Goal: Task Accomplishment & Management: Complete application form

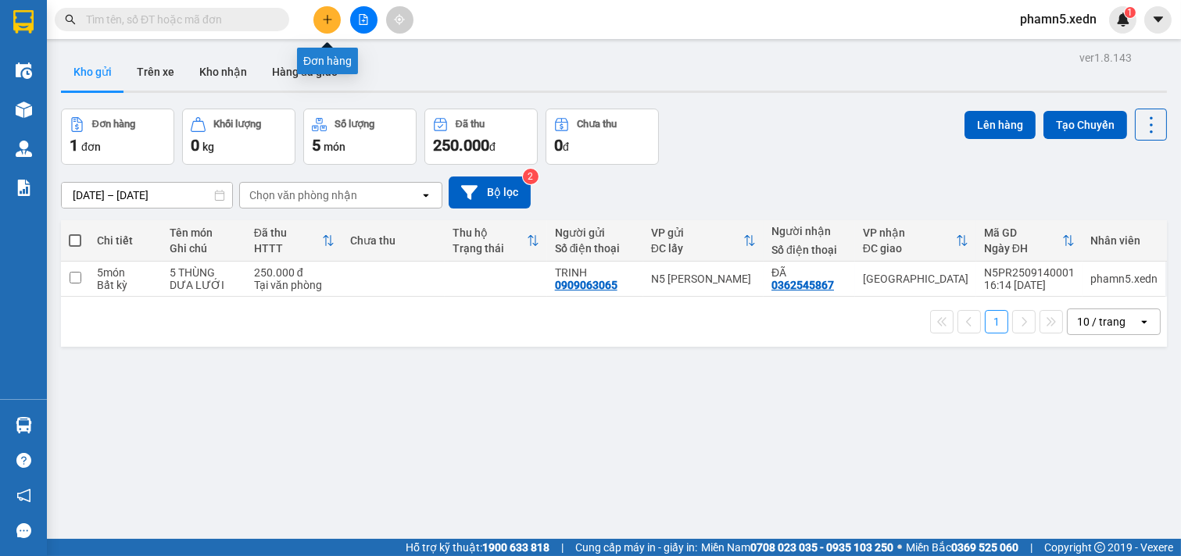
click at [330, 14] on icon "plus" at bounding box center [327, 19] width 11 height 11
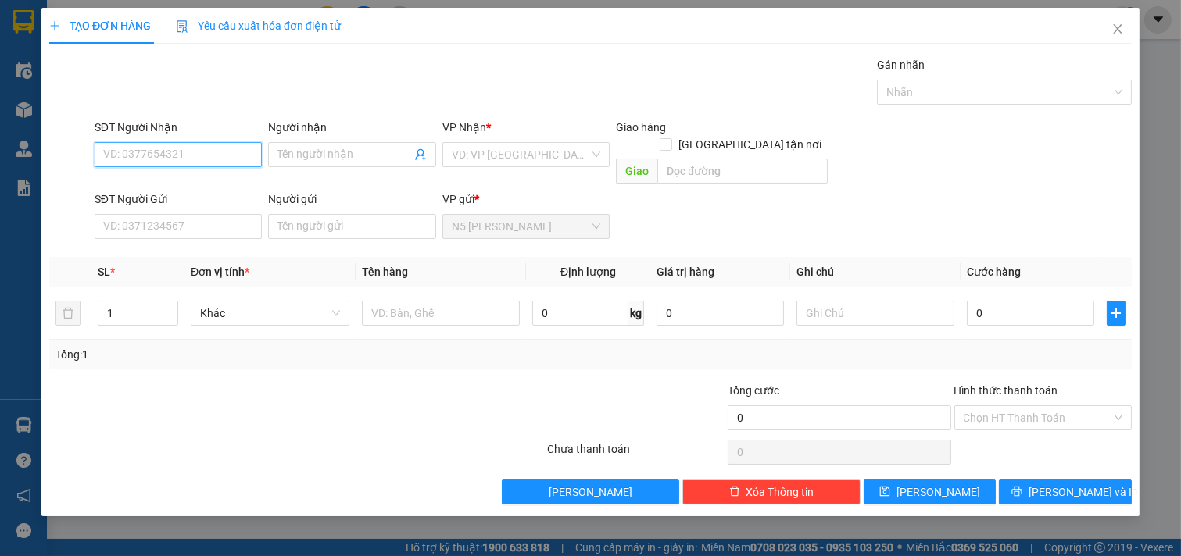
click at [189, 160] on input "SĐT Người Nhận" at bounding box center [179, 154] width 168 height 25
type input "0969738742"
click at [190, 191] on div "0969738742 - TRÍ" at bounding box center [178, 185] width 149 height 17
type input "TRÍ"
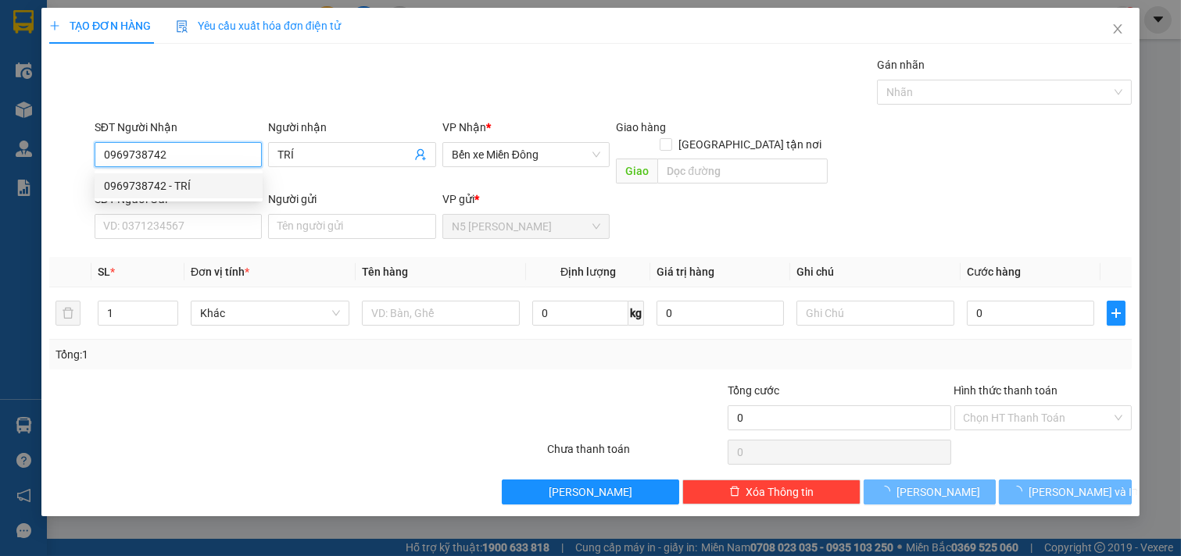
type input "30.000"
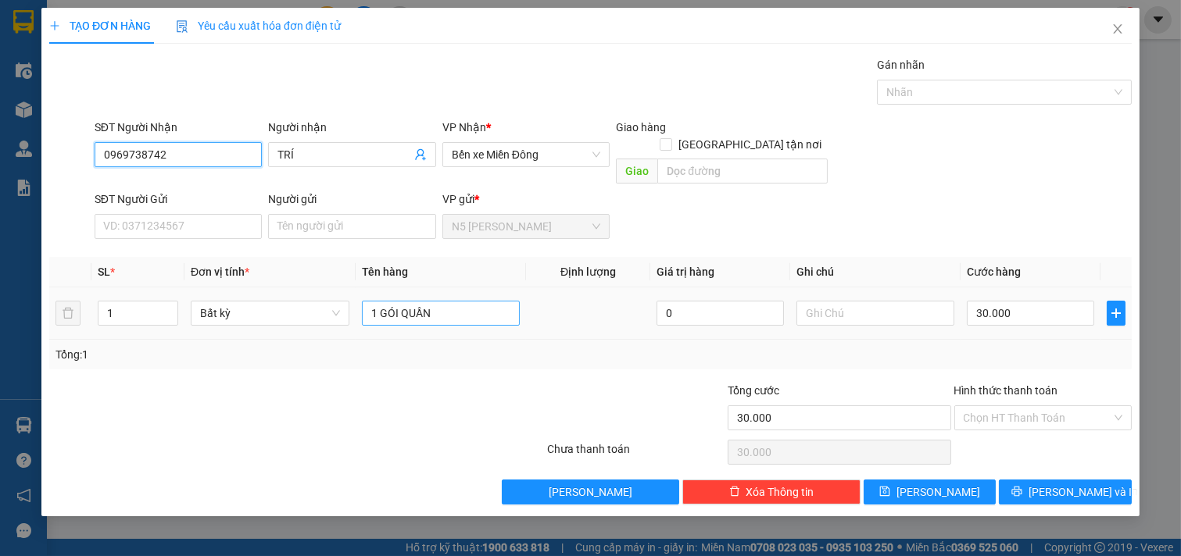
type input "0969738742"
click at [482, 301] on input "1 GÓI QUẦN" at bounding box center [441, 313] width 159 height 25
type input "1 GIẤY NHỎ"
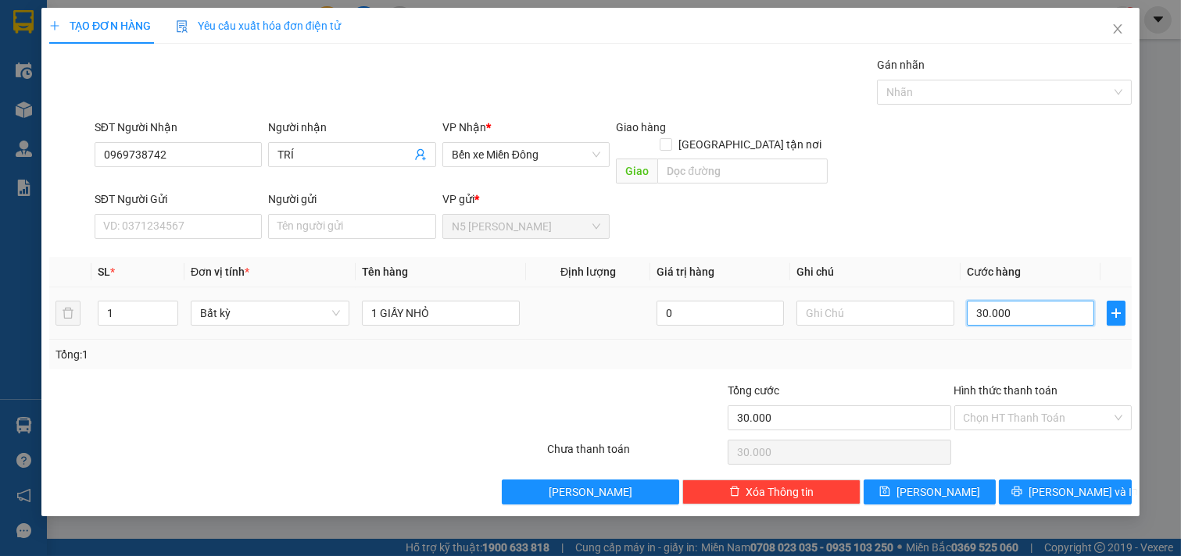
click at [1043, 301] on input "30.000" at bounding box center [1030, 313] width 127 height 25
type input "4"
type input "40"
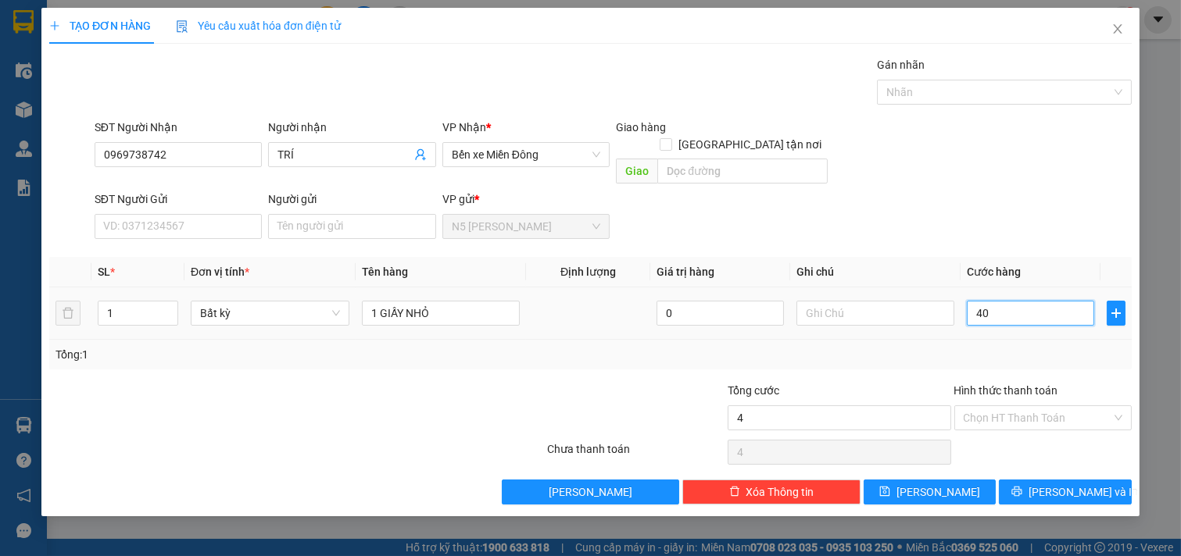
type input "40"
click at [1048, 406] on input "Hình thức thanh toán" at bounding box center [1038, 417] width 148 height 23
type input "40.000"
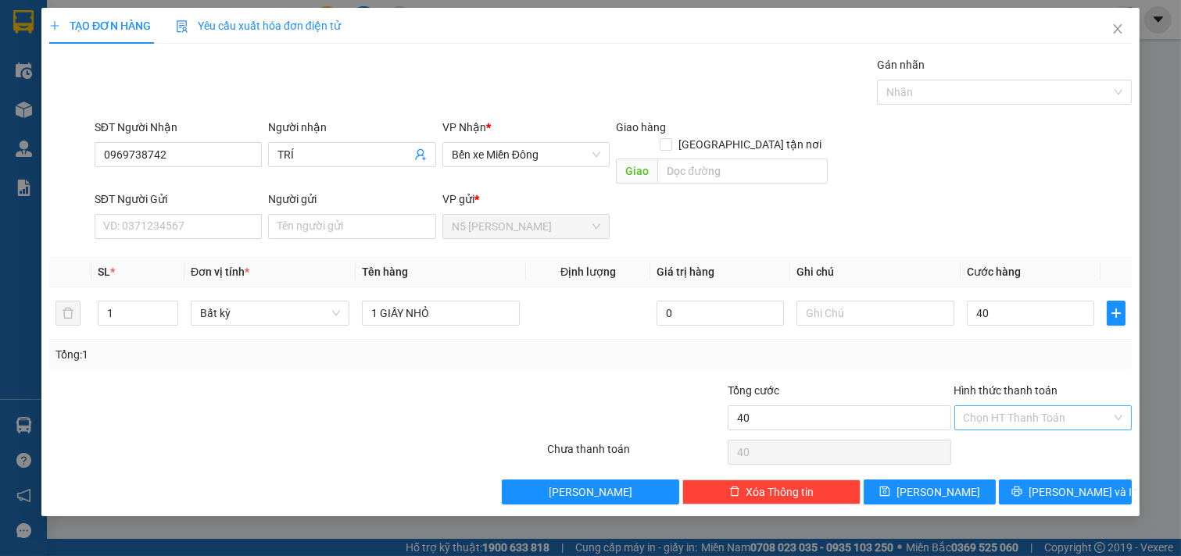
type input "40.000"
click at [1038, 432] on div "Tại văn phòng" at bounding box center [1043, 432] width 159 height 17
type input "0"
click at [1022, 486] on icon "printer" at bounding box center [1016, 491] width 11 height 11
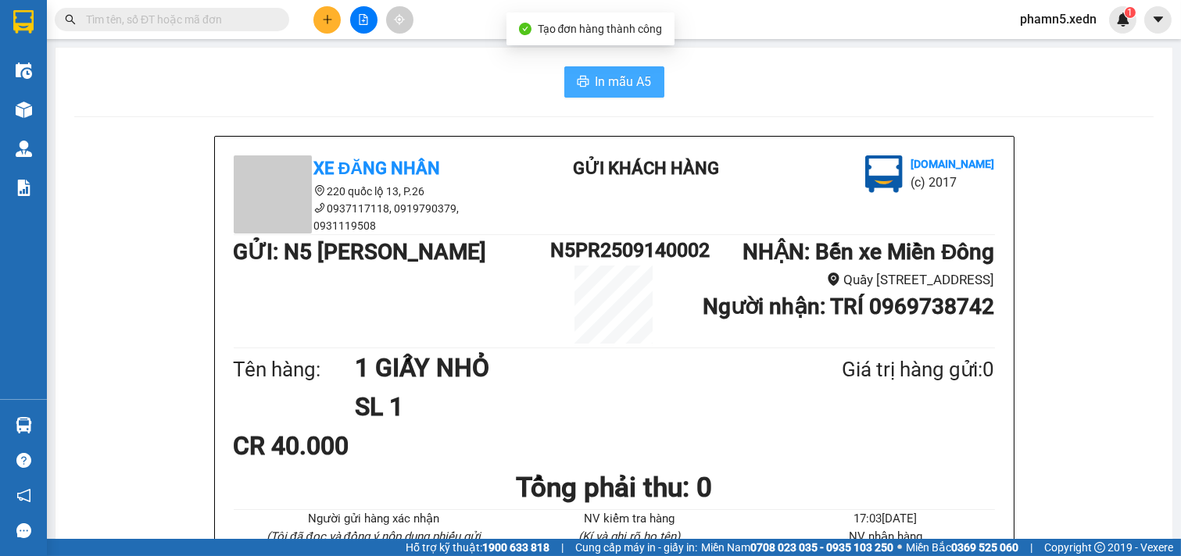
click at [632, 80] on span "In mẫu A5" at bounding box center [624, 82] width 56 height 20
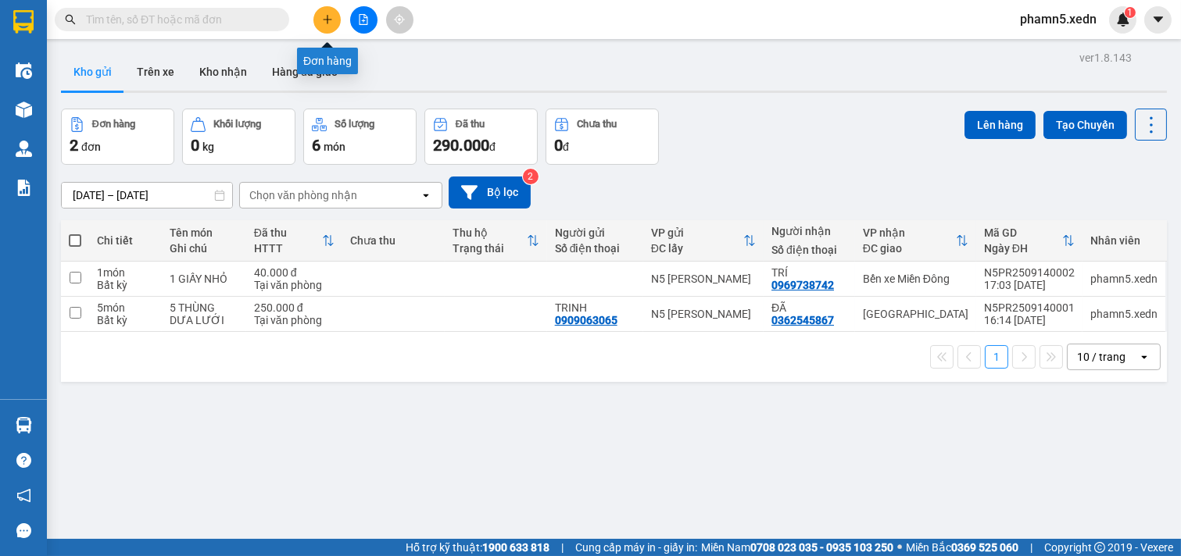
click at [326, 16] on icon "plus" at bounding box center [327, 19] width 11 height 11
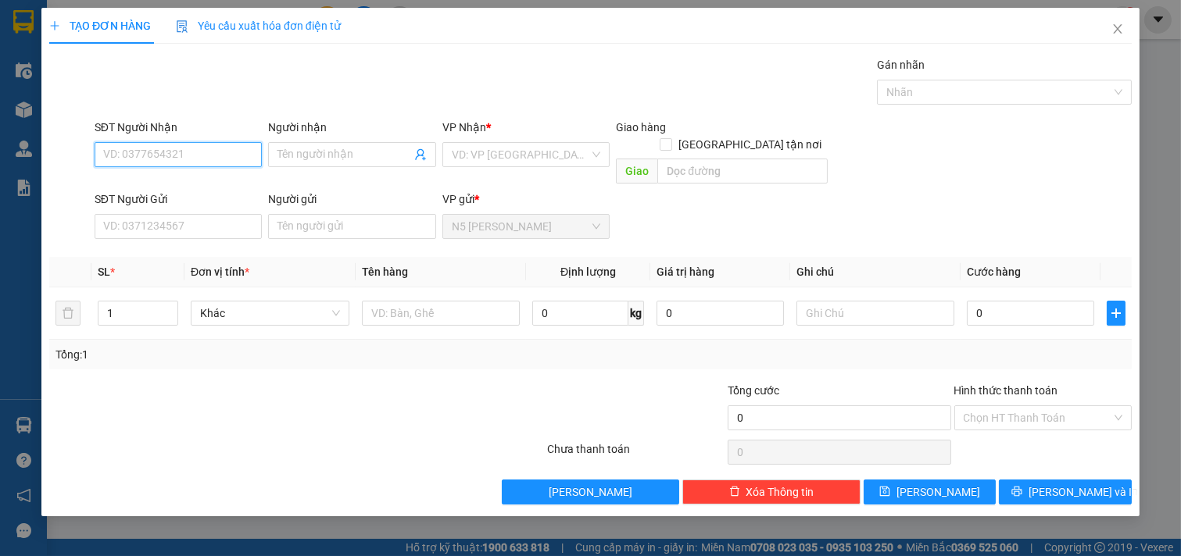
click at [207, 156] on input "SĐT Người Nhận" at bounding box center [179, 154] width 168 height 25
click at [209, 181] on div "0902708006 - THẢO SƯƠNG" at bounding box center [178, 185] width 149 height 17
type input "0902708006"
type input "THẢO SƯƠNG"
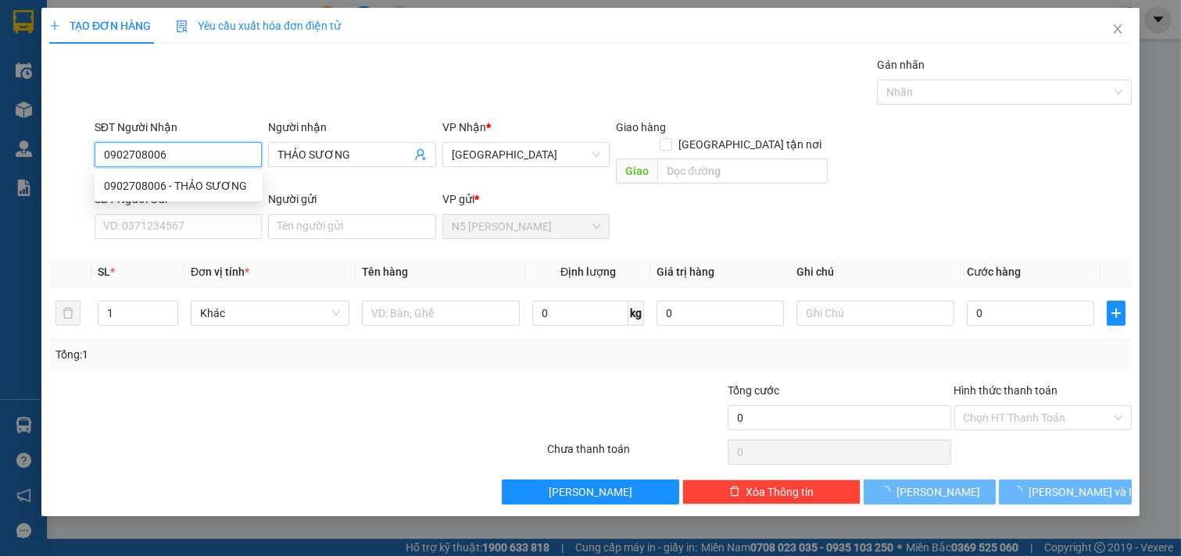
type input "250.000"
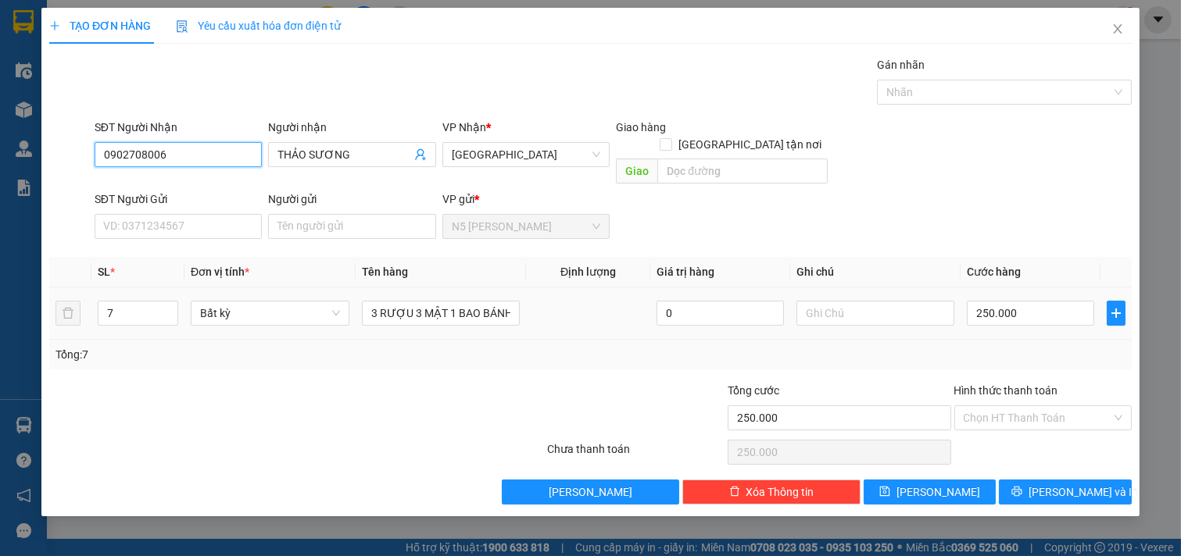
type input "0902708006"
click at [114, 313] on td "7" at bounding box center [137, 314] width 93 height 52
click at [116, 302] on input "7" at bounding box center [137, 313] width 79 height 23
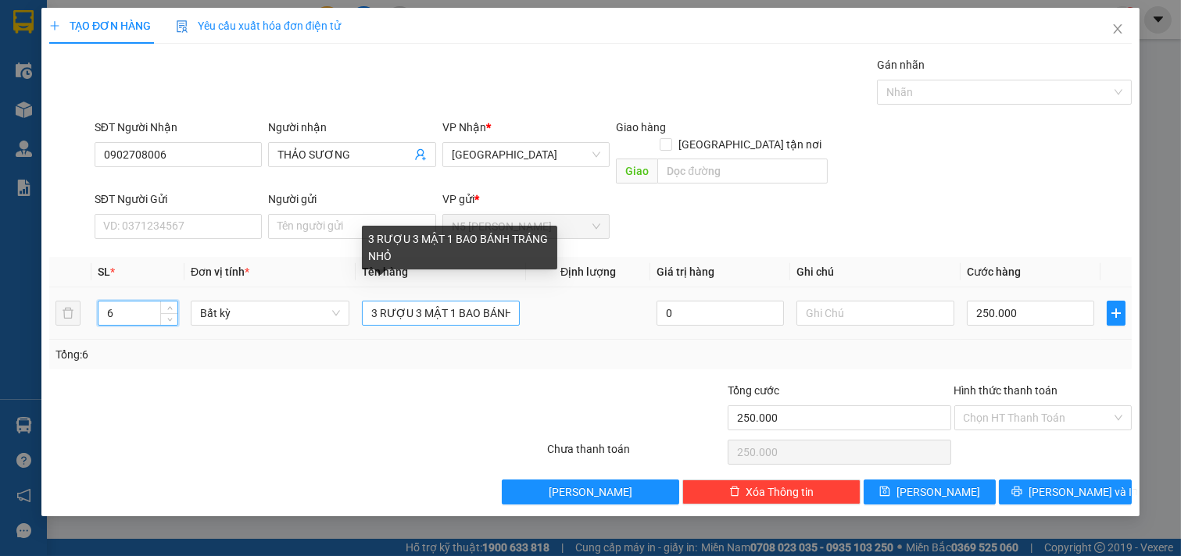
type input "6"
click at [447, 301] on input "3 RƯỢU 3 MẬT 1 BAO BÁNH TRÁNG NHỎ" at bounding box center [441, 313] width 159 height 25
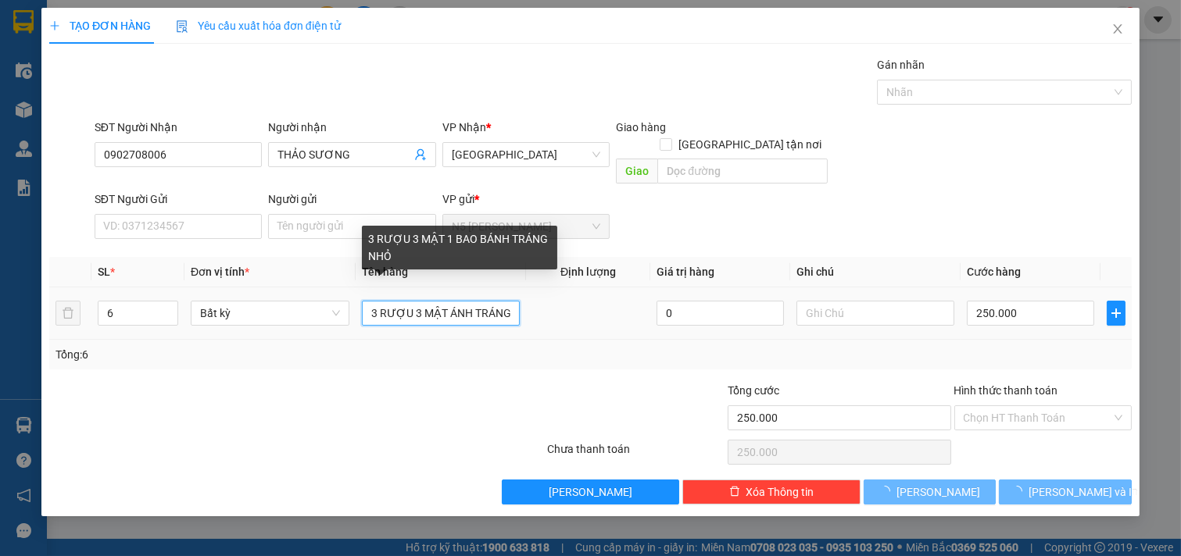
type input "3 RƯỢU 3 MẬT NH TRÁNG NHỎ"
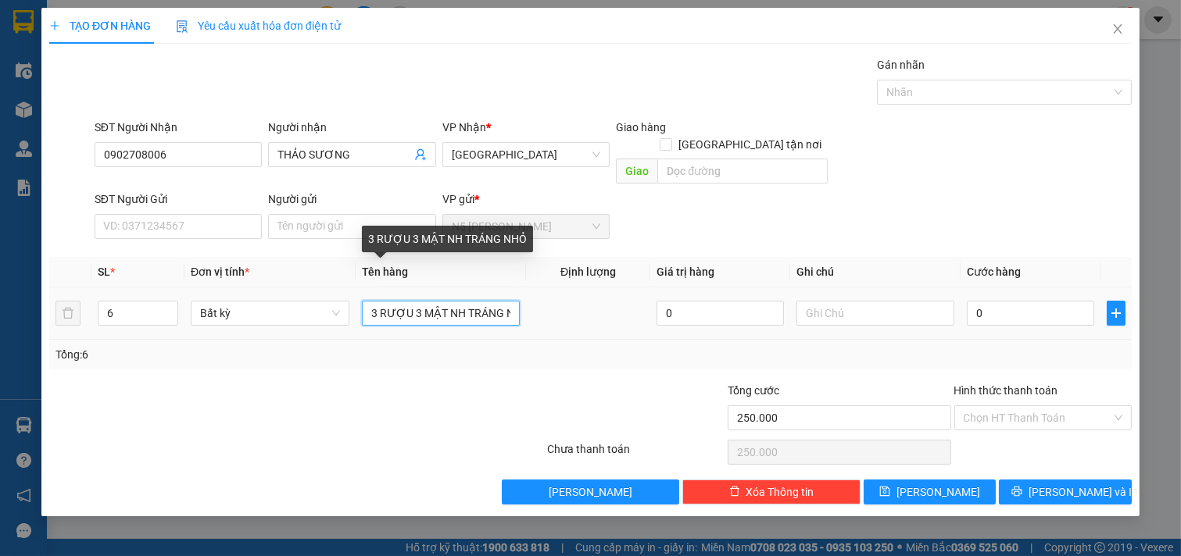
type input "0"
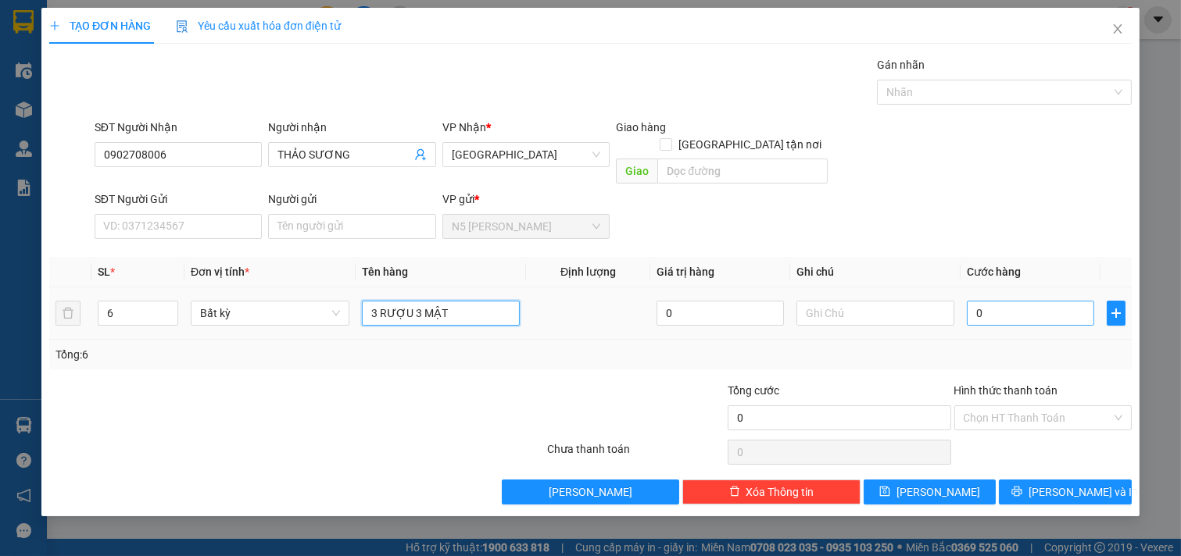
type input "3 RƯỢU 3 MẬT"
click at [1075, 301] on input "0" at bounding box center [1030, 313] width 127 height 25
type input "2"
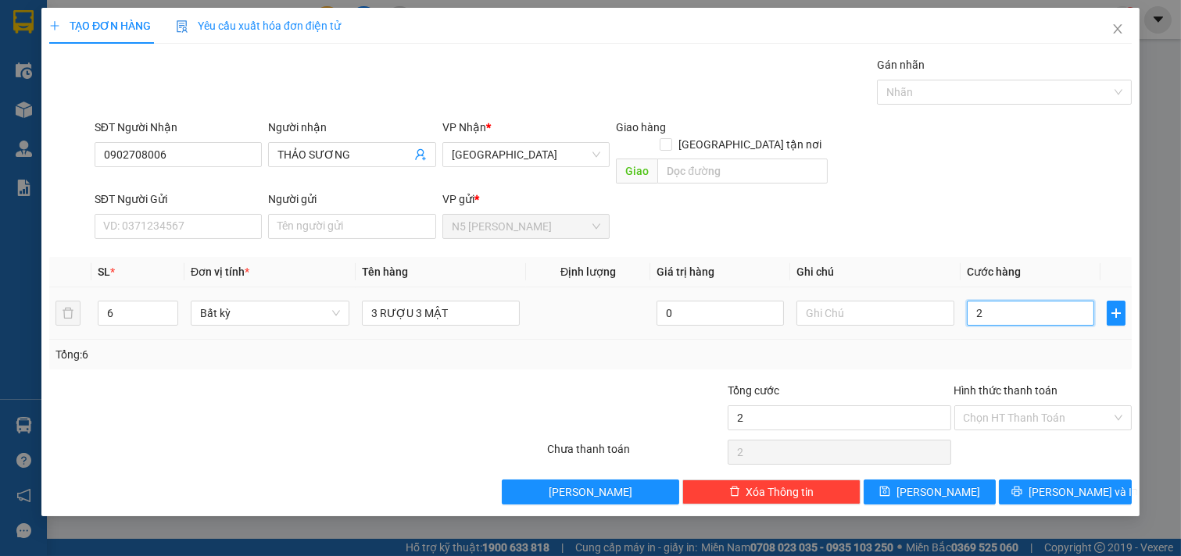
type input "21"
type input "210"
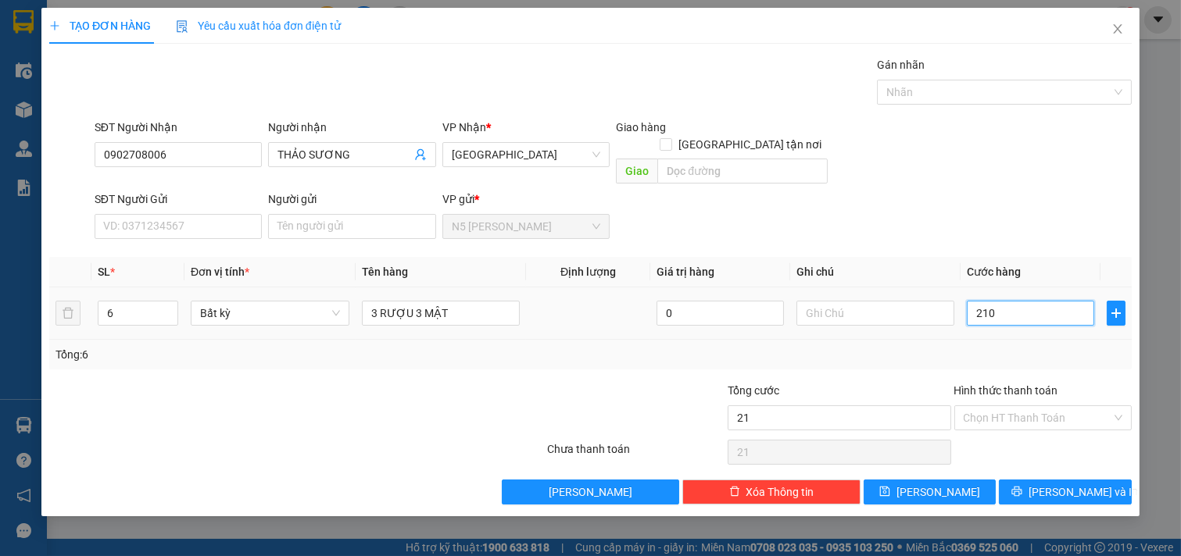
type input "210"
type input "2.100"
type input "21.000"
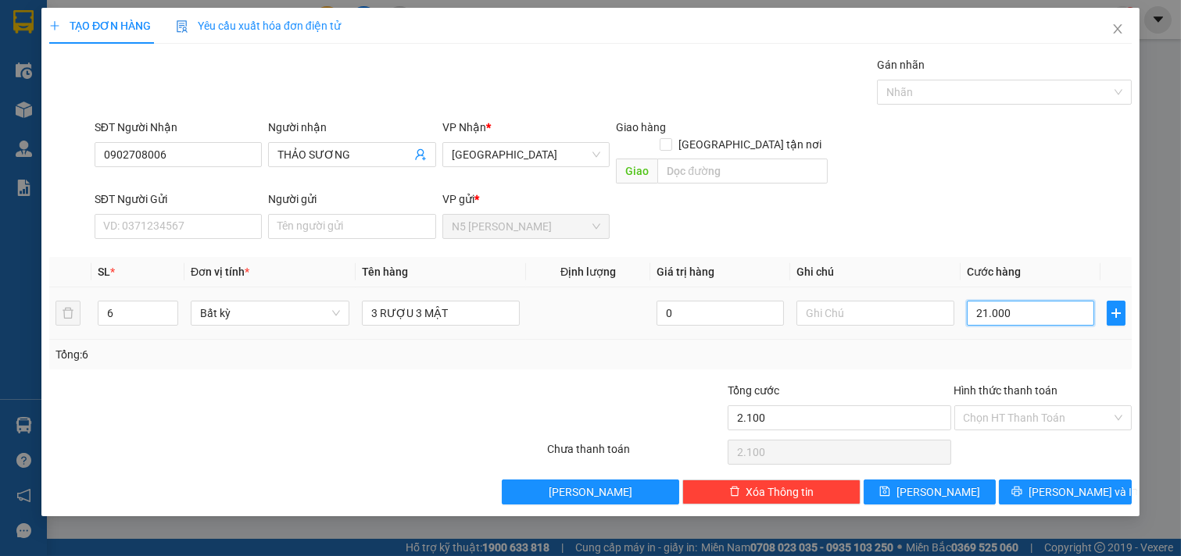
type input "21.000"
type input "210.000"
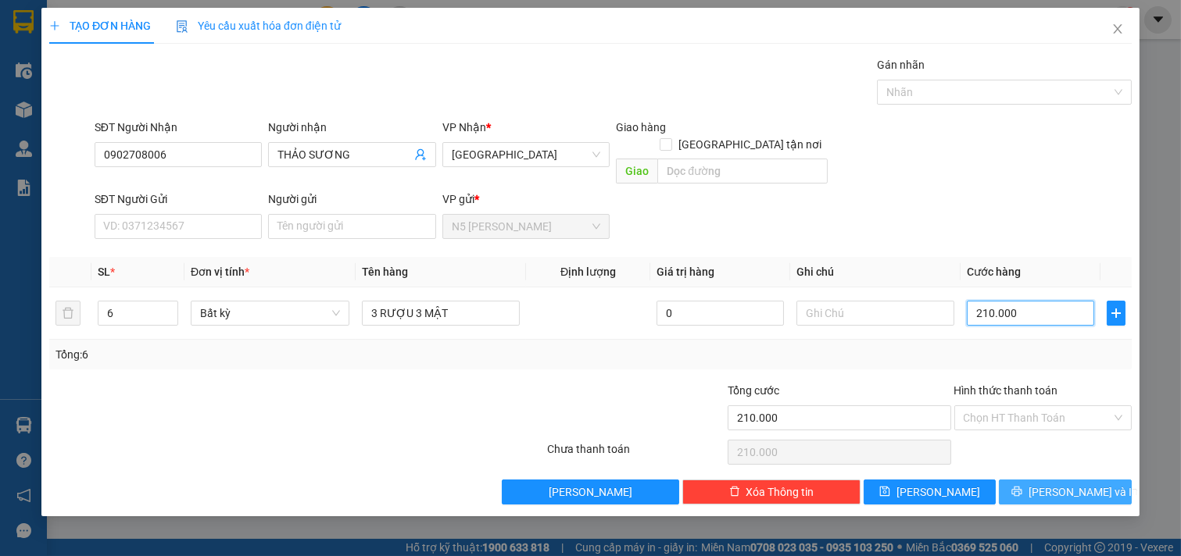
type input "210.000"
click at [1044, 480] on button "[PERSON_NAME] và In" at bounding box center [1065, 492] width 133 height 25
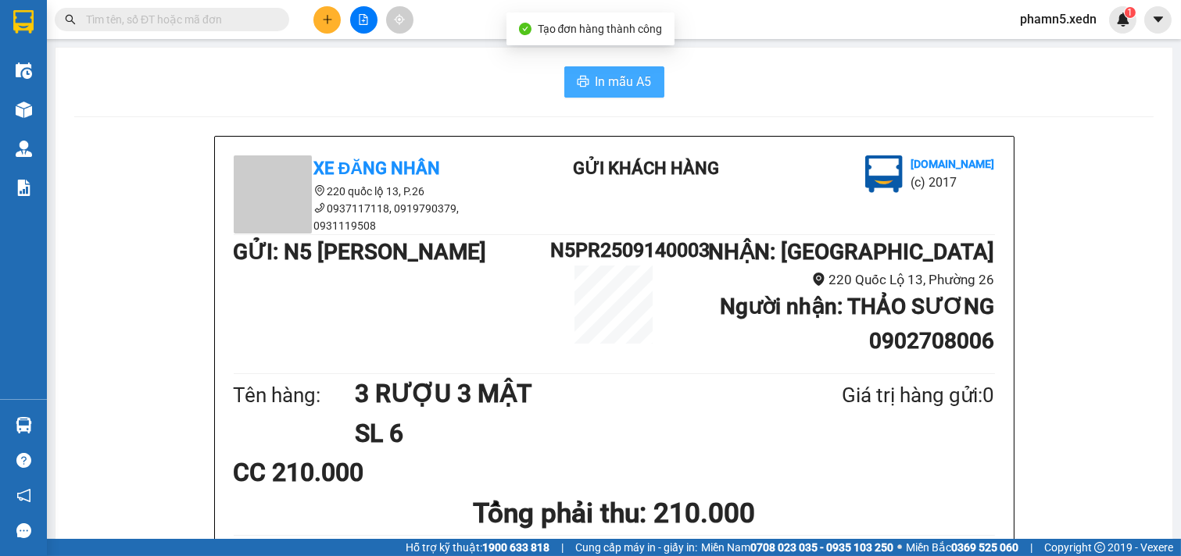
click at [618, 84] on span "In mẫu A5" at bounding box center [624, 82] width 56 height 20
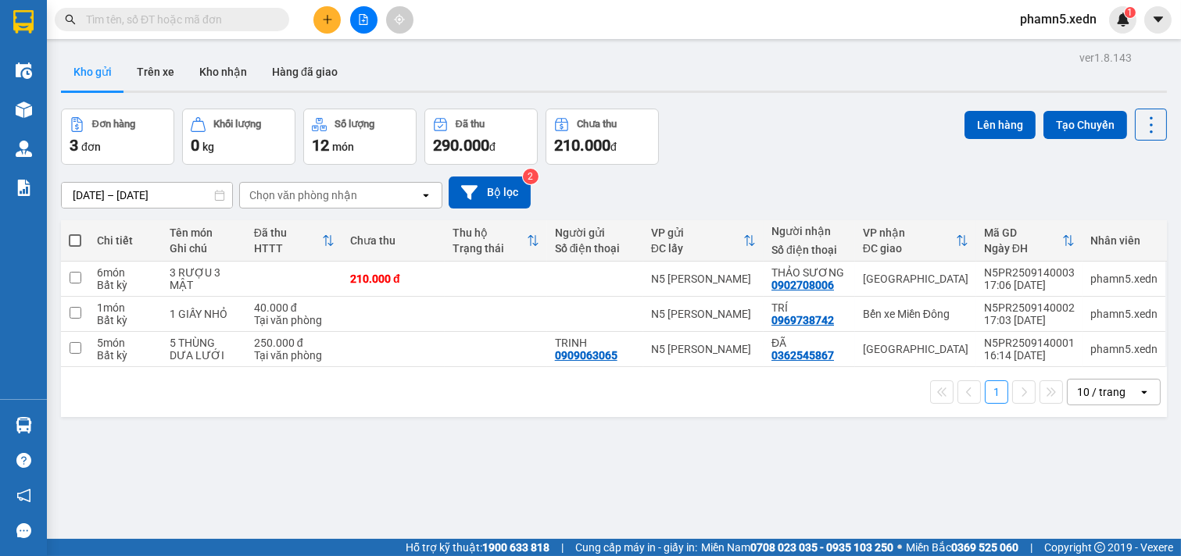
click at [618, 69] on div "Kho gửi Trên xe Kho nhận Hàng đã giao" at bounding box center [614, 73] width 1106 height 41
click at [327, 20] on icon "plus" at bounding box center [327, 19] width 9 height 1
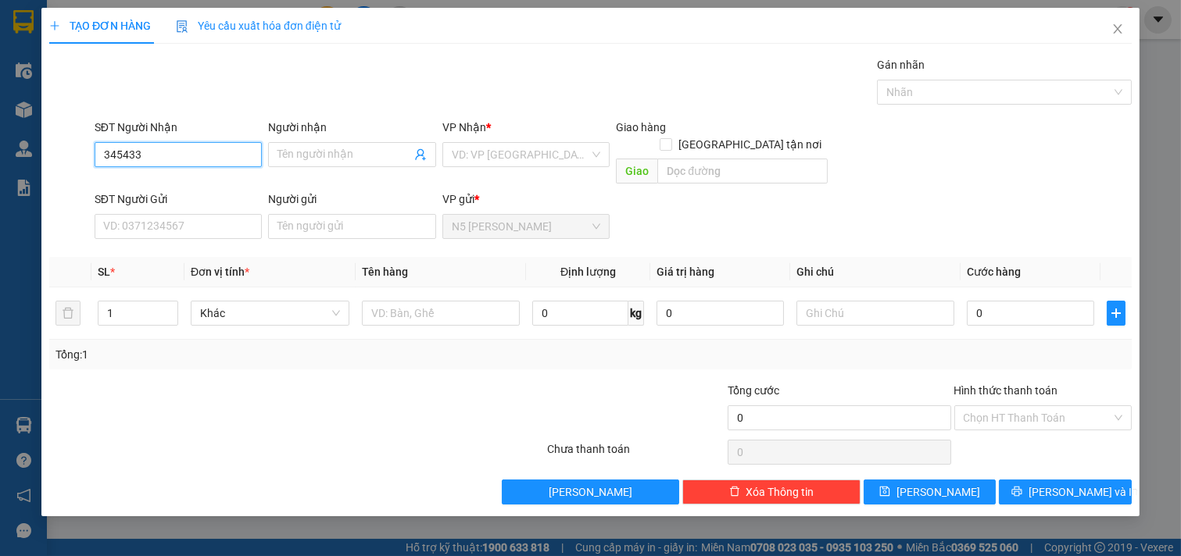
drag, startPoint x: 141, startPoint y: 156, endPoint x: 99, endPoint y: 169, distance: 43.3
click at [99, 169] on div "SĐT Người Nhận 345433 345433" at bounding box center [179, 146] width 168 height 55
type input "0396345433"
click at [134, 184] on div "0396345433 - [PERSON_NAME]" at bounding box center [181, 185] width 154 height 17
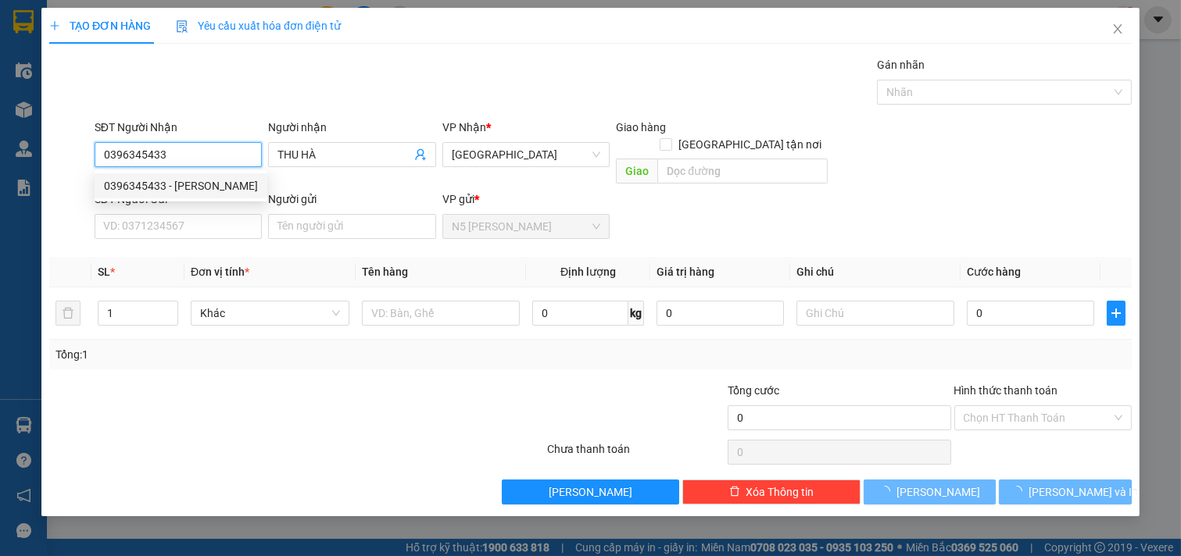
type input "THU HÀ"
type input "50.000"
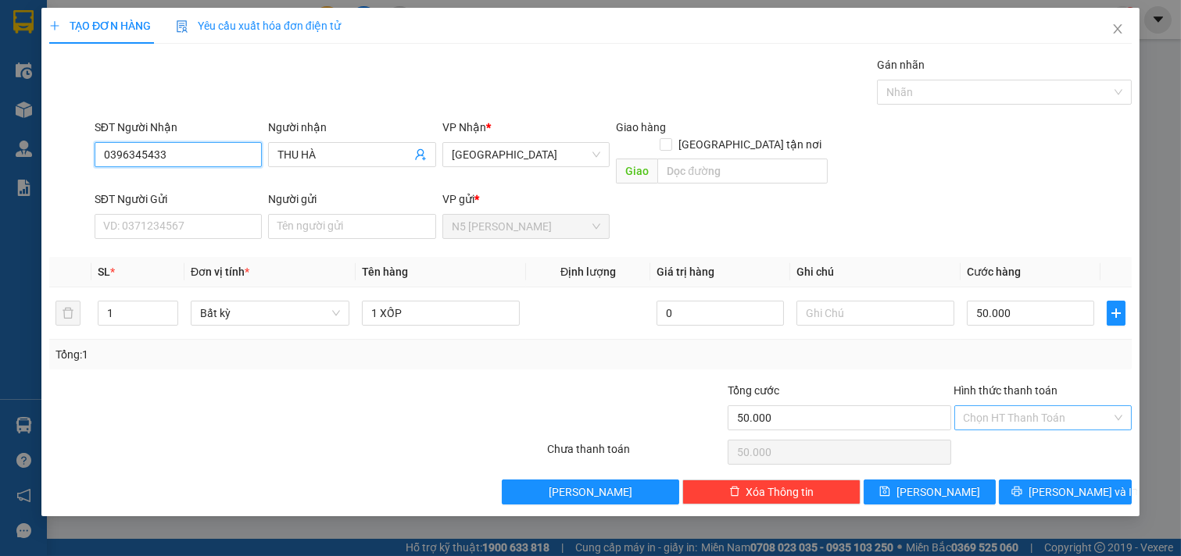
type input "0396345433"
click at [1079, 406] on input "Hình thức thanh toán" at bounding box center [1038, 417] width 148 height 23
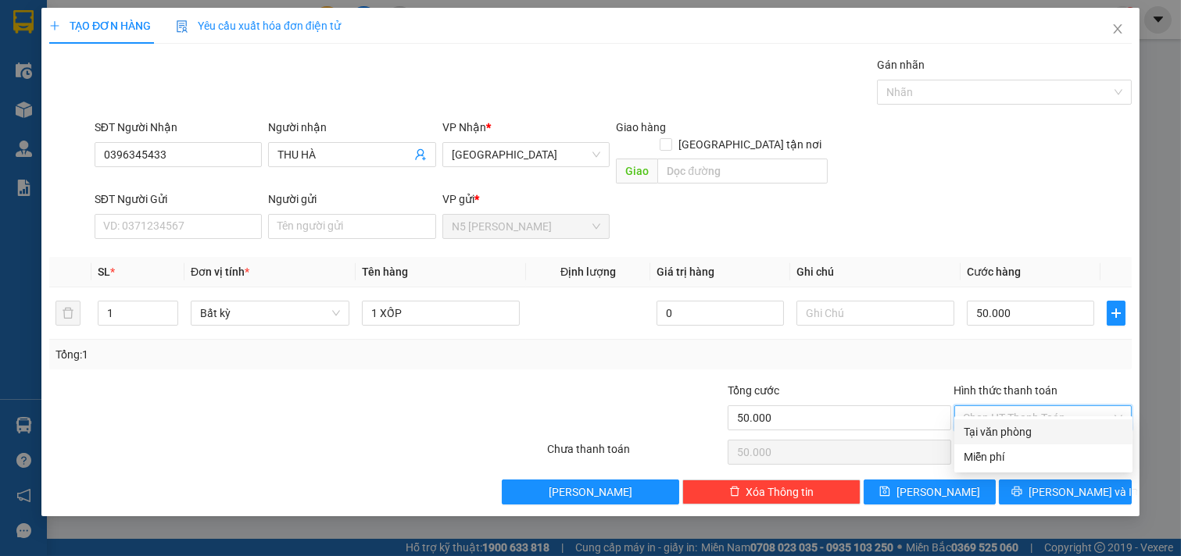
click at [1035, 428] on div "Tại văn phòng" at bounding box center [1043, 432] width 159 height 17
type input "0"
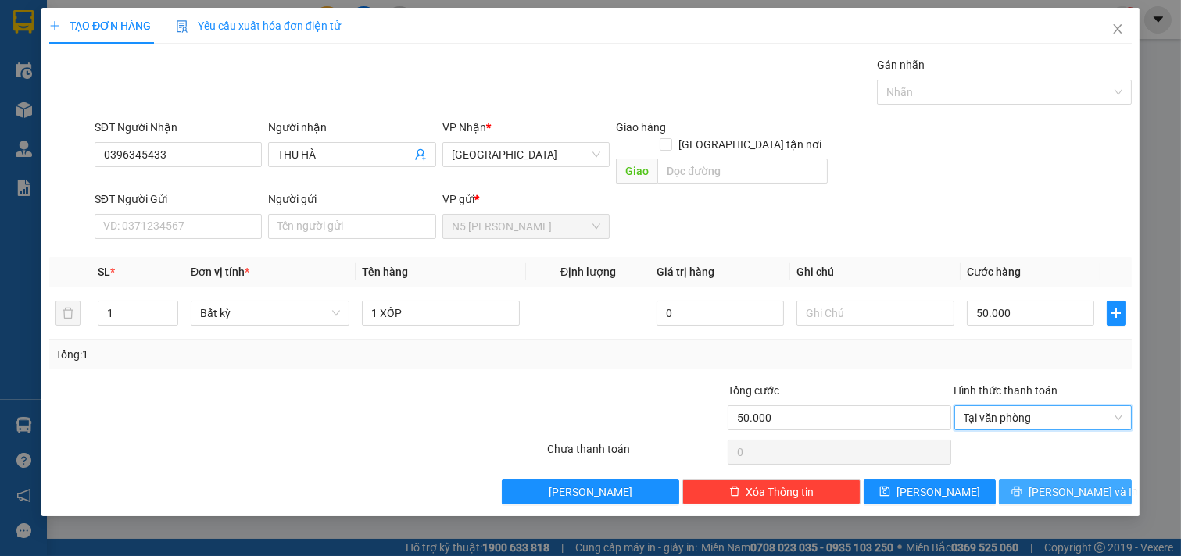
click at [1046, 480] on button "[PERSON_NAME] và In" at bounding box center [1065, 492] width 133 height 25
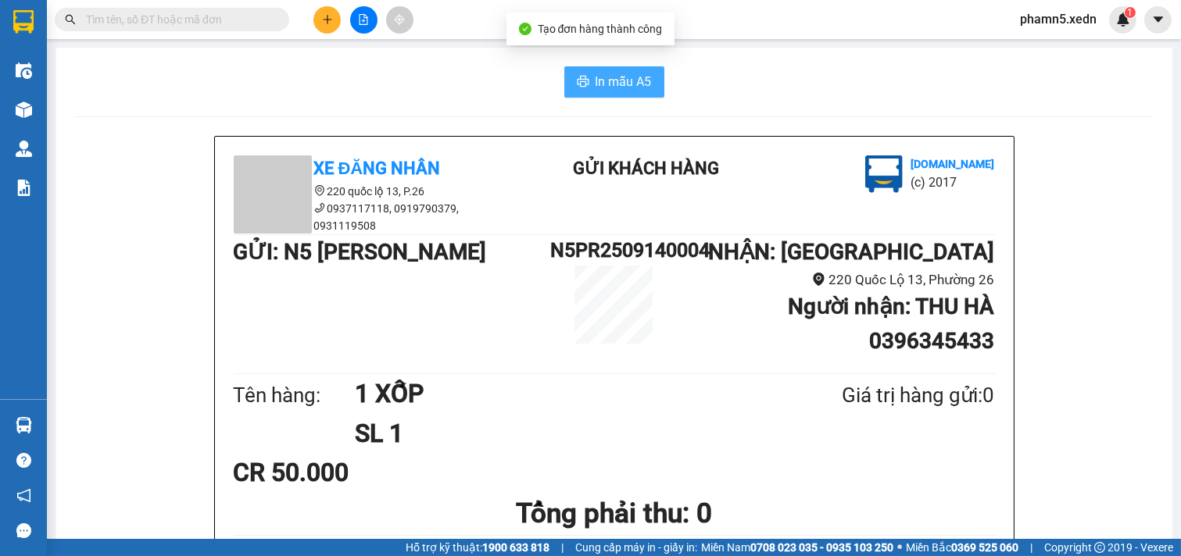
click at [627, 81] on span "In mẫu A5" at bounding box center [624, 82] width 56 height 20
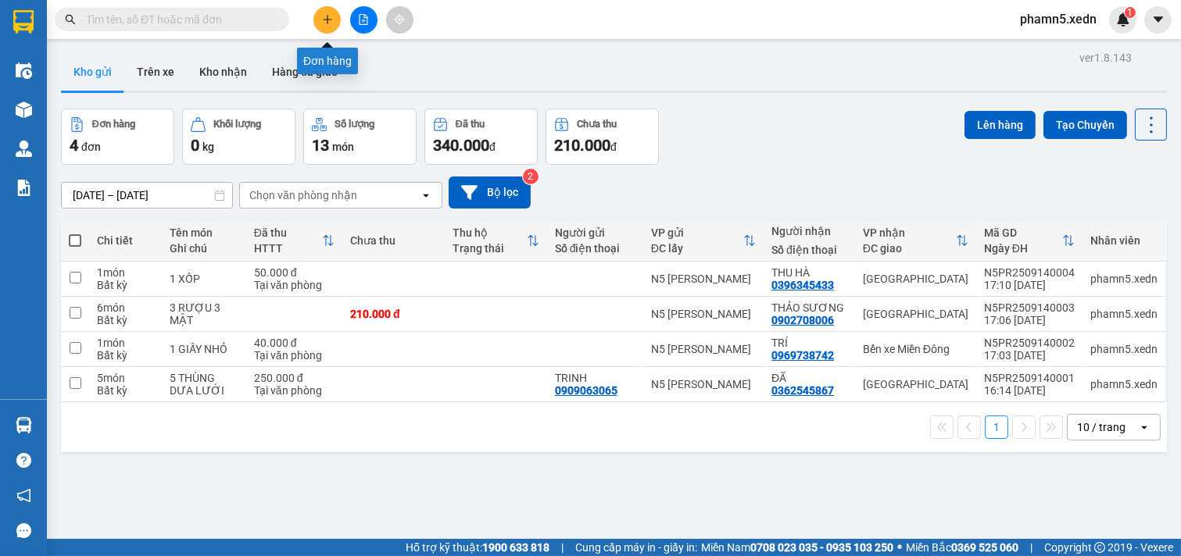
click at [330, 17] on icon "plus" at bounding box center [327, 19] width 11 height 11
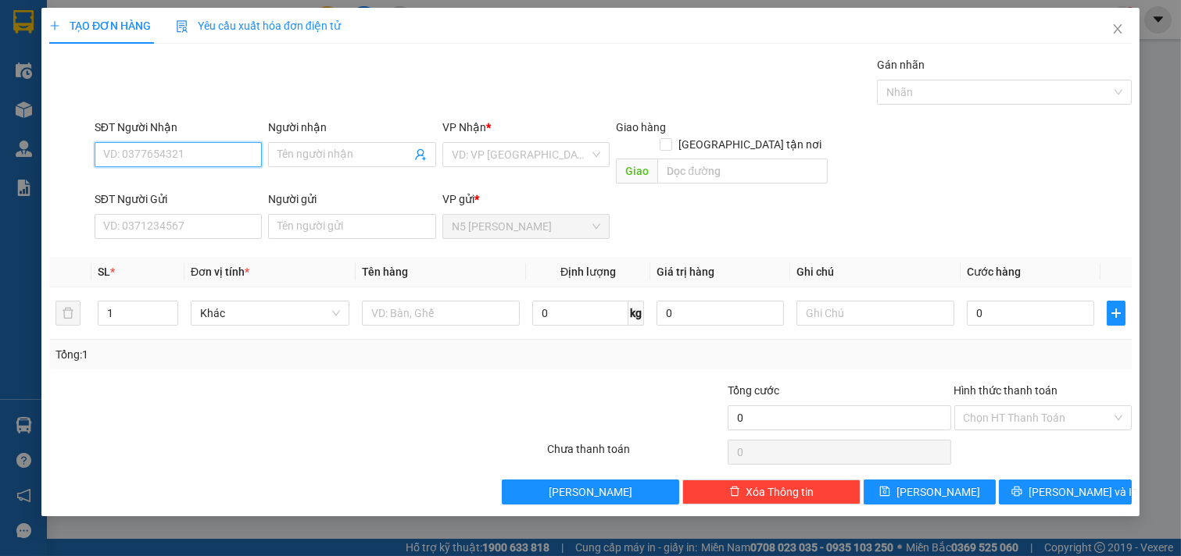
click at [223, 154] on input "SĐT Người Nhận" at bounding box center [179, 154] width 168 height 25
drag, startPoint x: 141, startPoint y: 152, endPoint x: 100, endPoint y: 156, distance: 40.8
click at [100, 156] on input "246" at bounding box center [179, 154] width 168 height 25
click at [121, 185] on div "0938625246 - LINH" at bounding box center [178, 185] width 149 height 17
type input "0938625246"
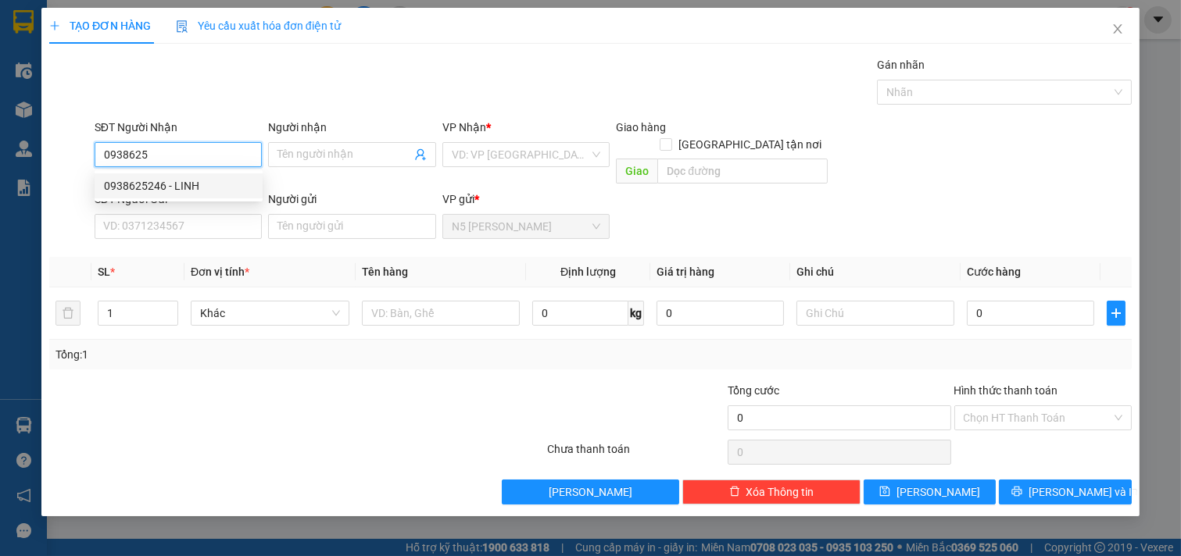
type input "LINH"
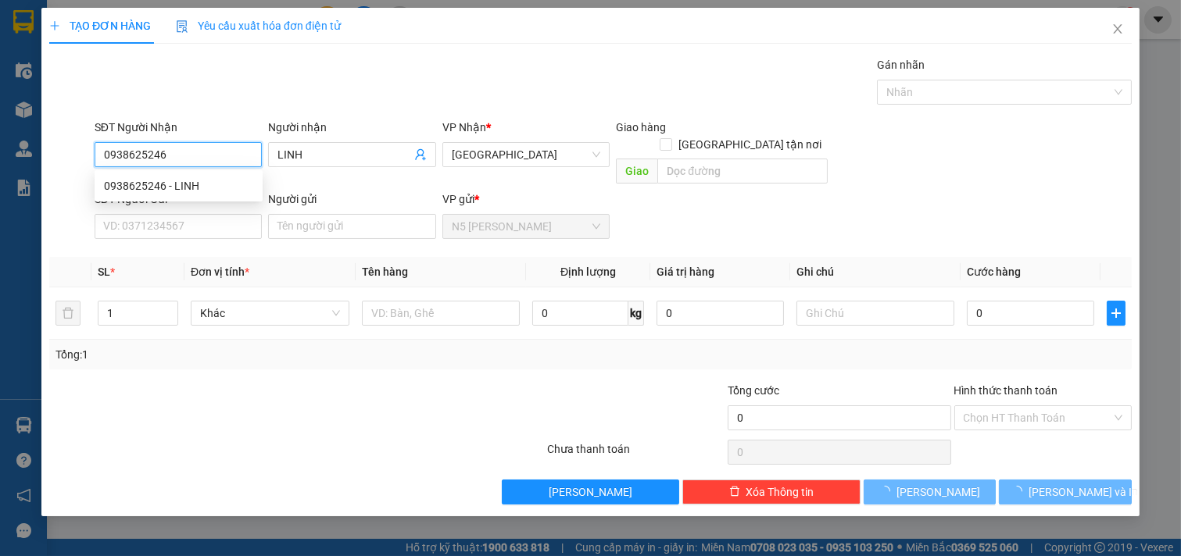
type input "50.000"
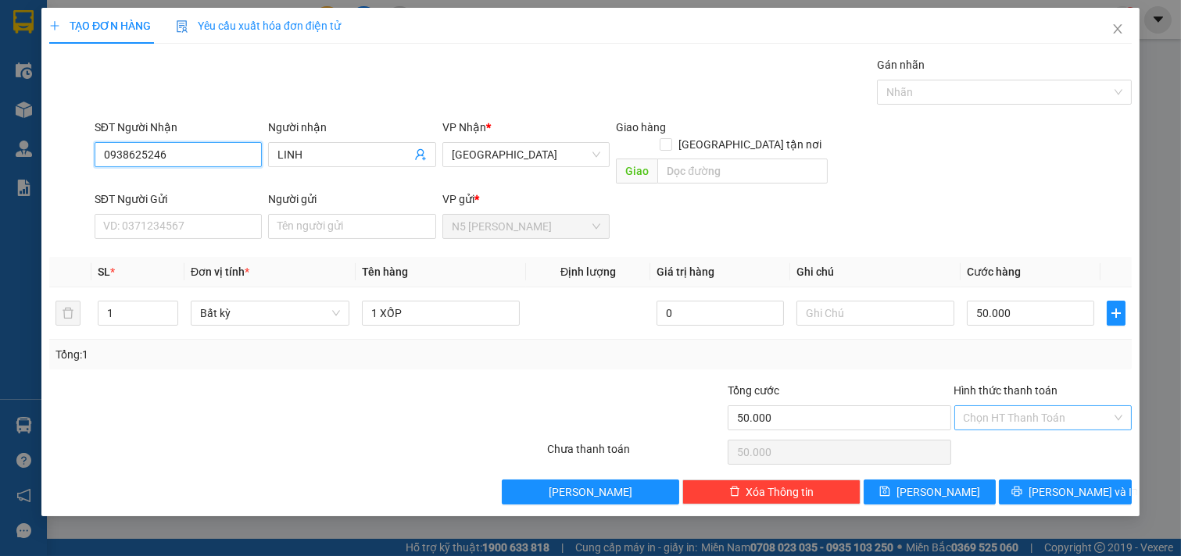
type input "0938625246"
click at [987, 406] on input "Hình thức thanh toán" at bounding box center [1038, 417] width 148 height 23
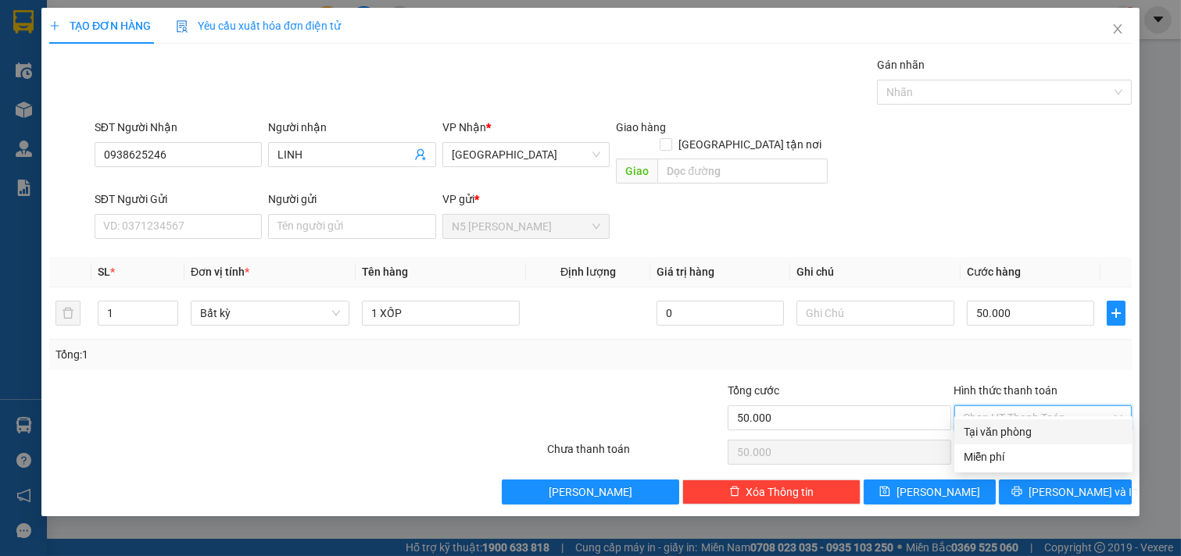
click at [1003, 432] on div "Tại văn phòng" at bounding box center [1043, 432] width 159 height 17
type input "0"
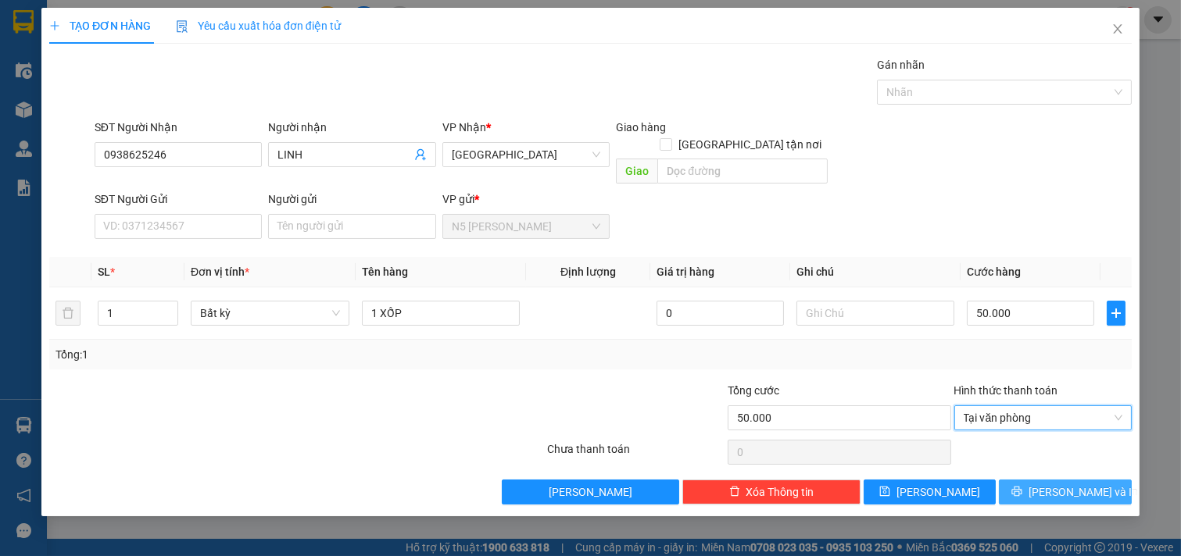
click at [1060, 484] on span "[PERSON_NAME] và In" at bounding box center [1083, 492] width 109 height 17
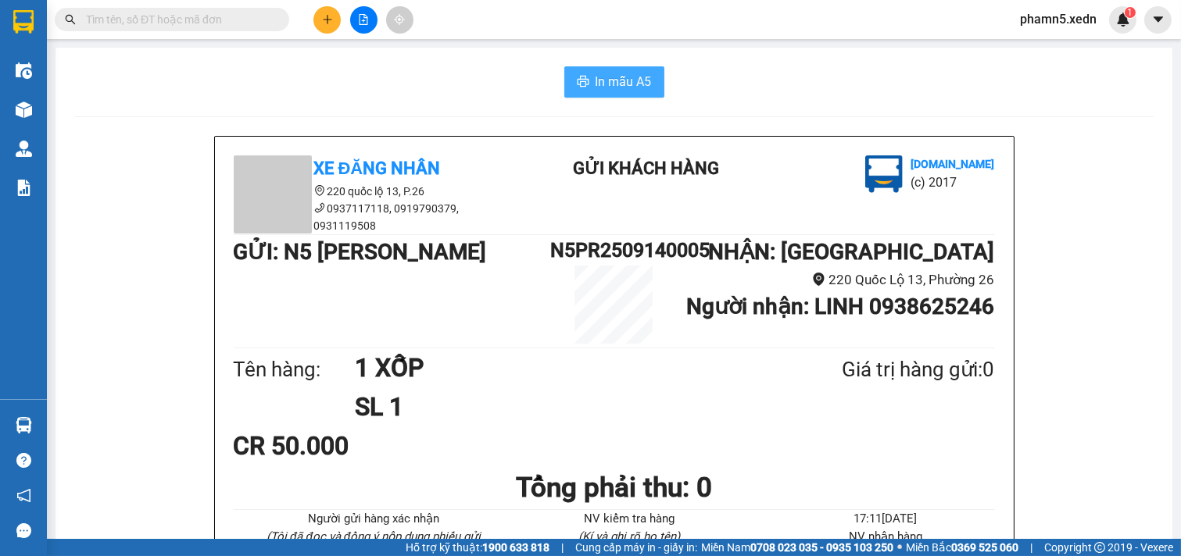
click at [628, 81] on span "In mẫu A5" at bounding box center [624, 82] width 56 height 20
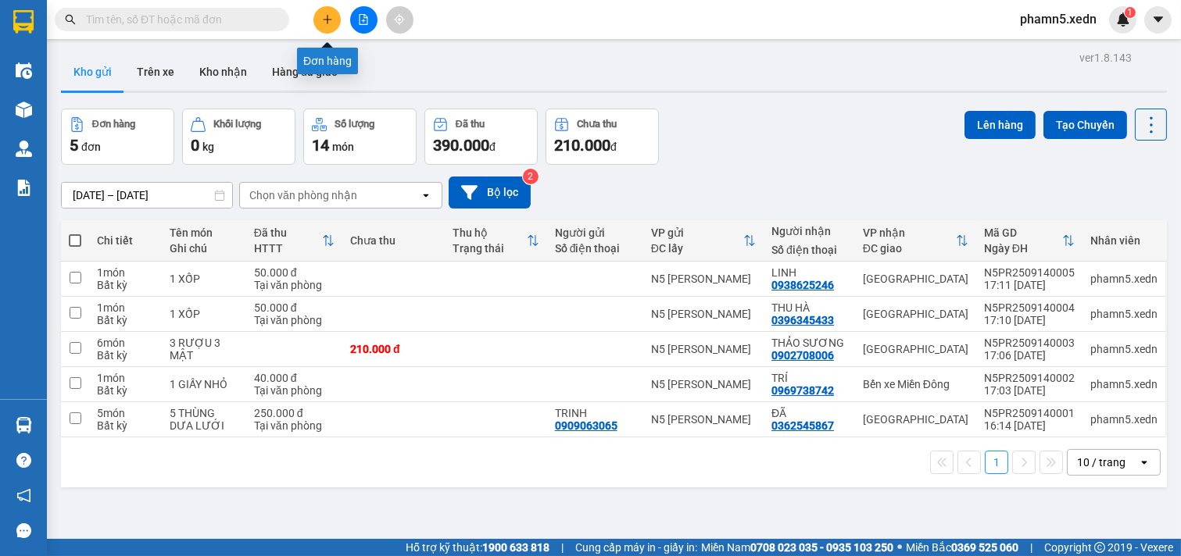
click at [329, 16] on icon "plus" at bounding box center [327, 19] width 11 height 11
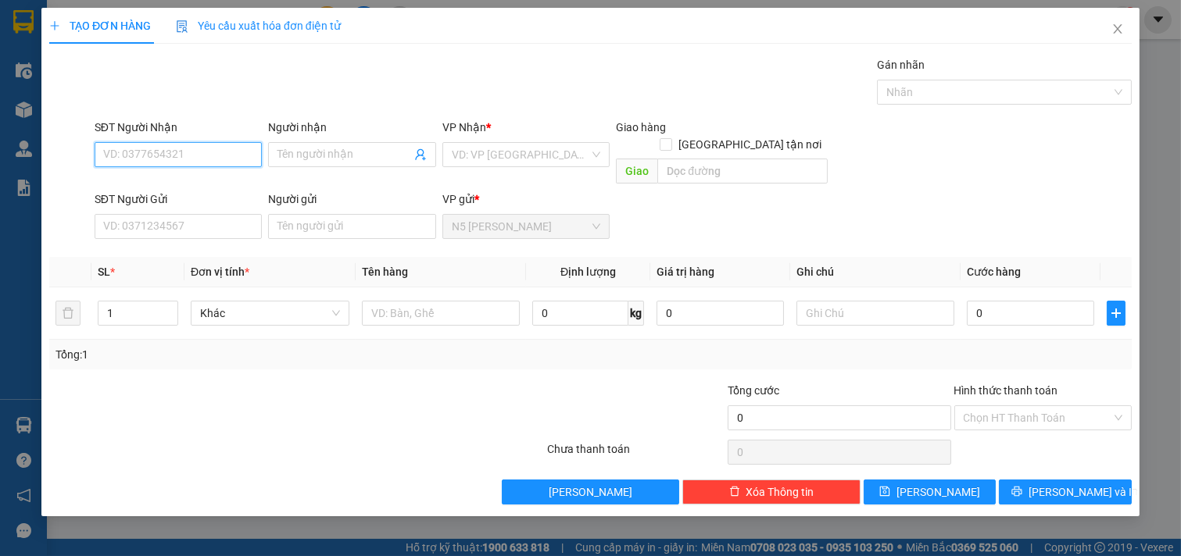
click at [182, 159] on input "SĐT Người Nhận" at bounding box center [179, 154] width 168 height 25
type input "0"
type input "0915579368"
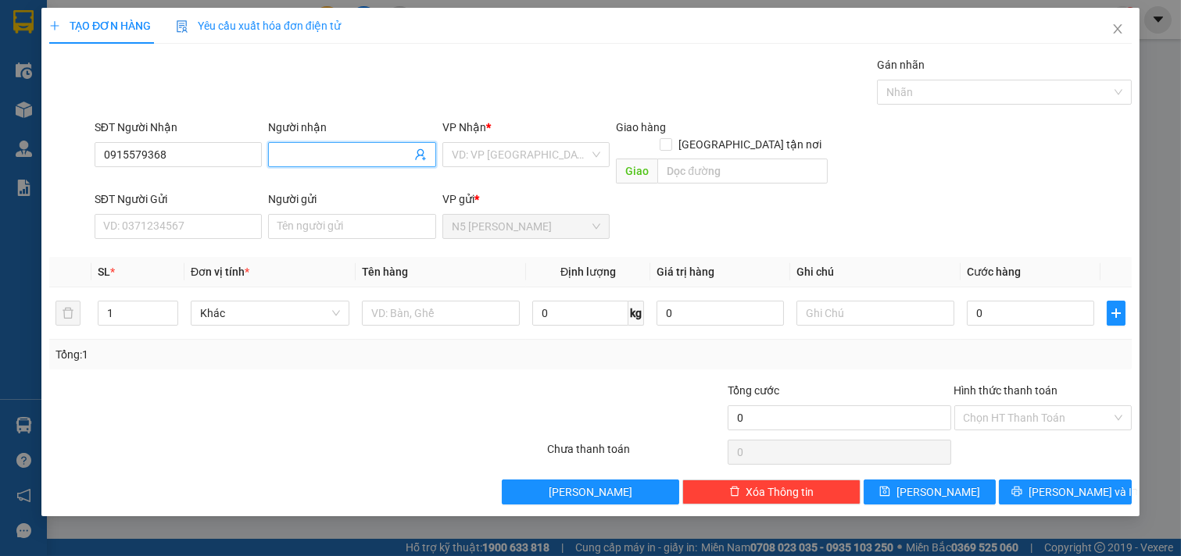
click at [332, 153] on input "Người nhận" at bounding box center [344, 154] width 134 height 17
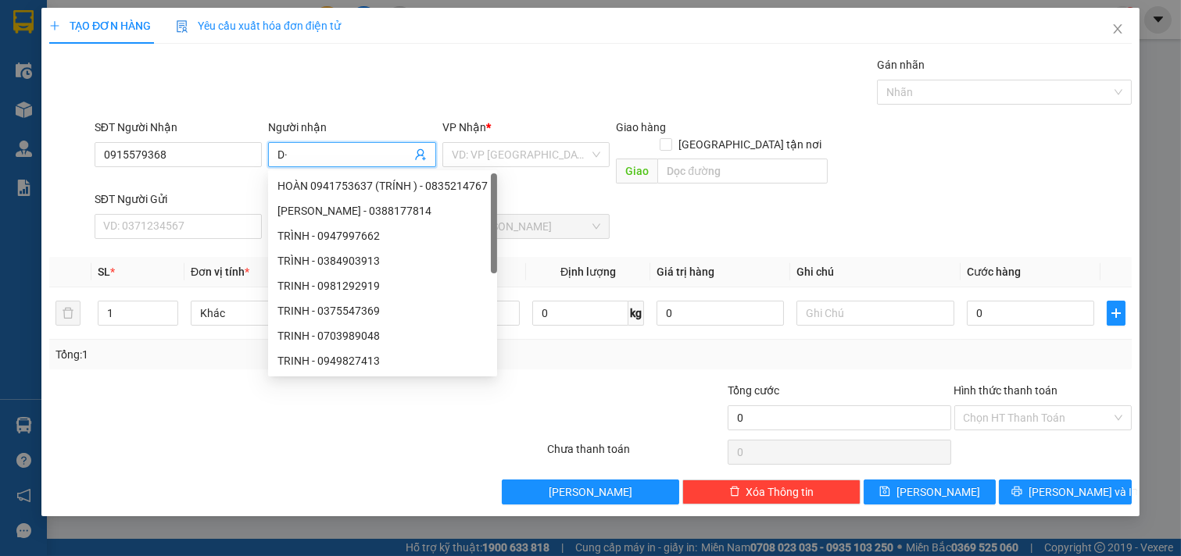
type input "D"
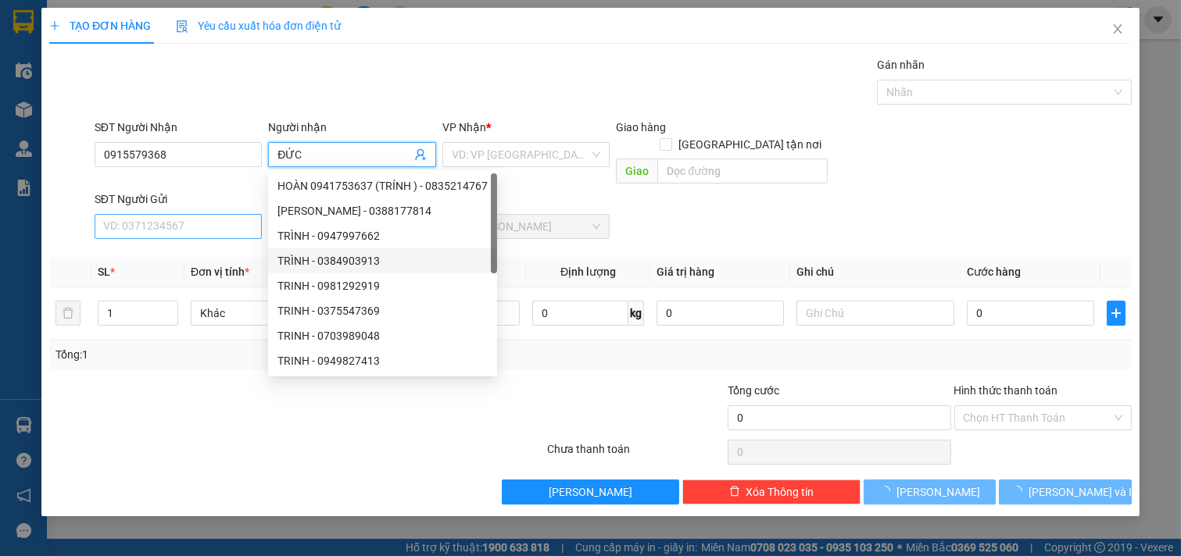
type input "ĐỨC"
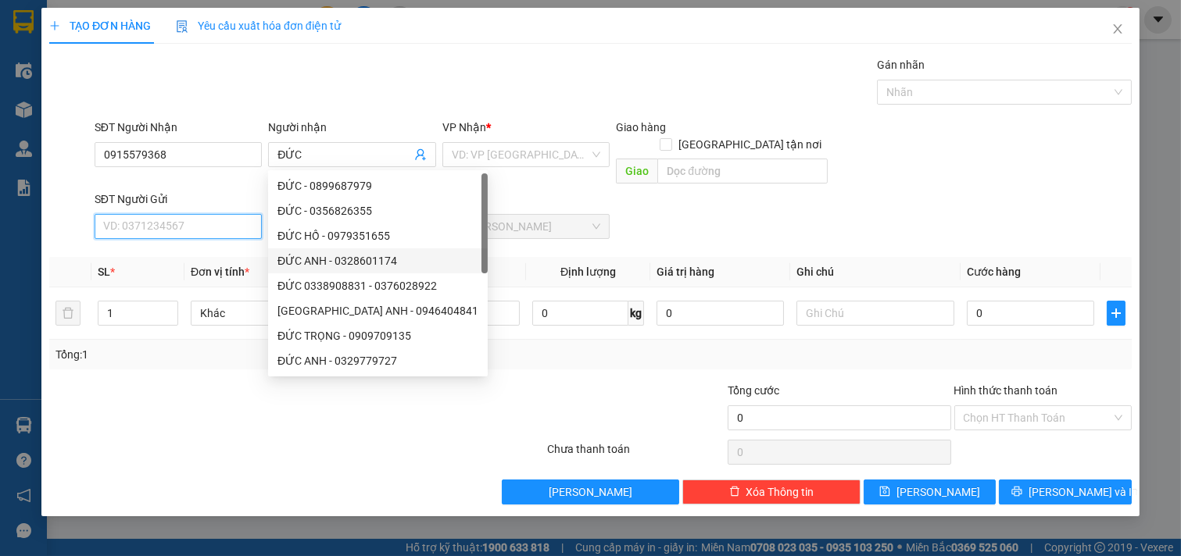
click at [225, 219] on input "SĐT Người Gửi" at bounding box center [179, 226] width 168 height 25
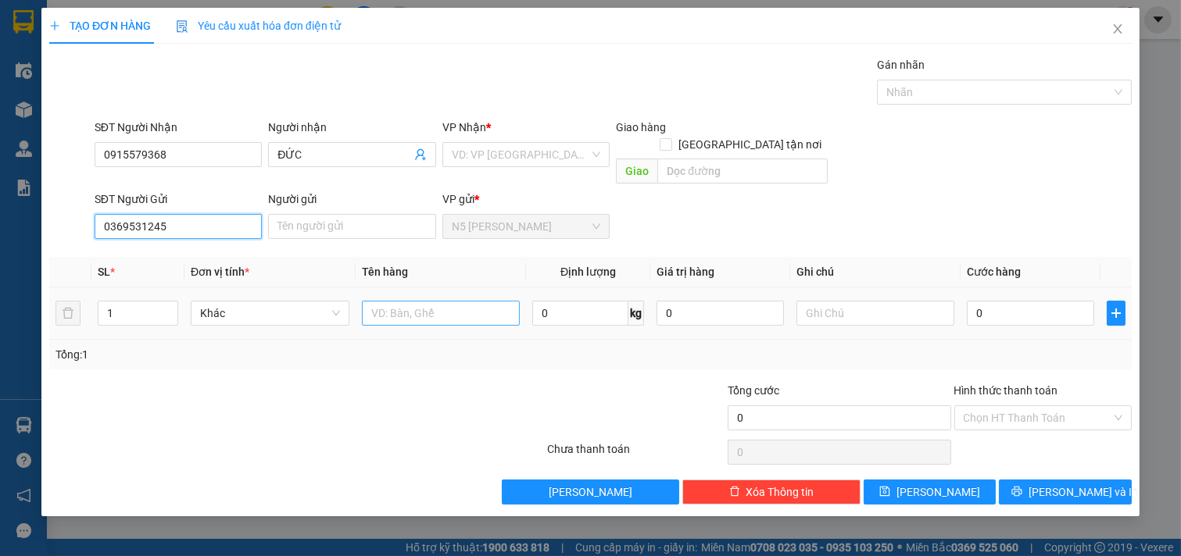
type input "0369531245"
click at [417, 301] on input "text" at bounding box center [441, 313] width 159 height 25
type input "1 BAO THUỐC NAM"
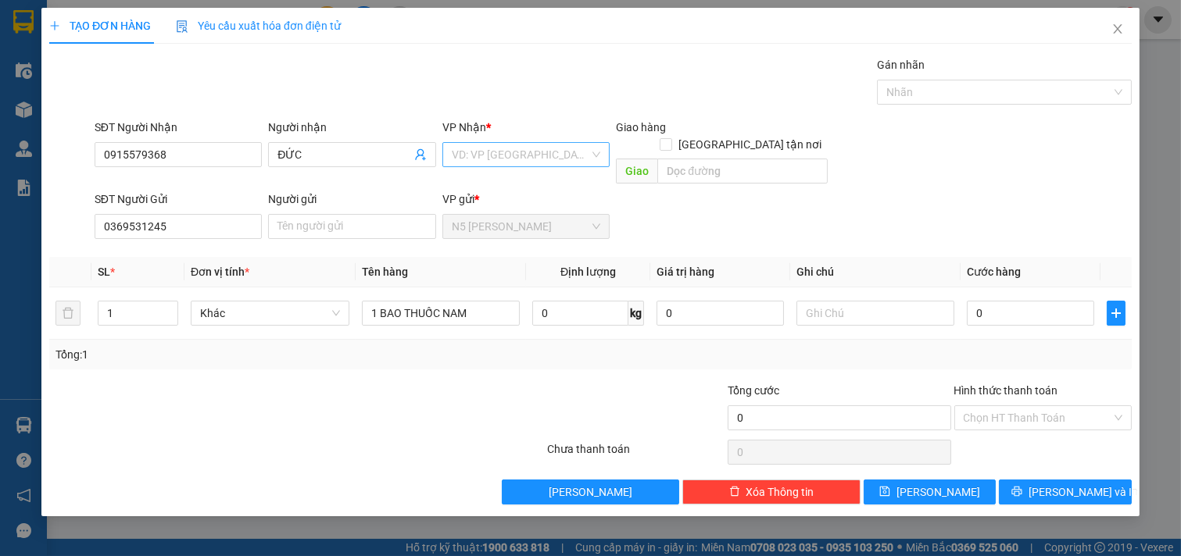
click at [564, 152] on input "search" at bounding box center [521, 154] width 138 height 23
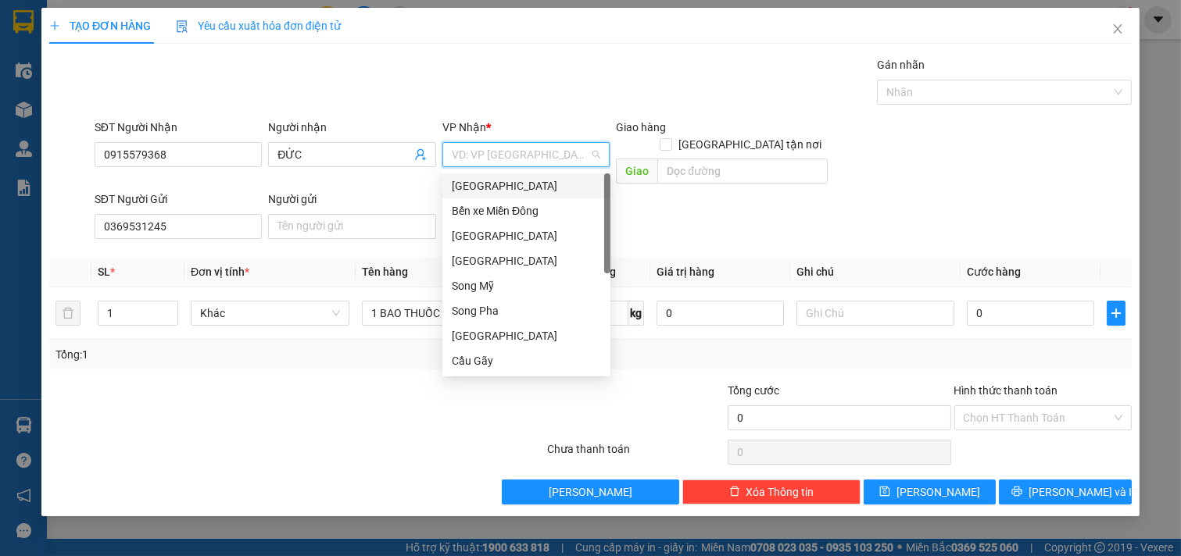
click at [557, 181] on div "[GEOGRAPHIC_DATA]" at bounding box center [526, 185] width 149 height 17
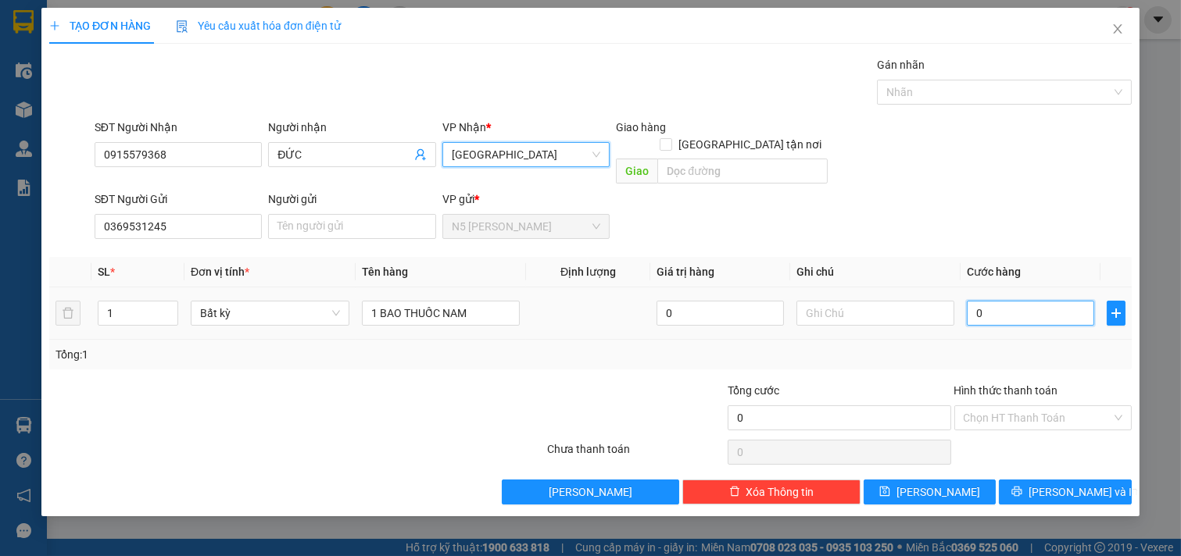
click at [1013, 301] on input "0" at bounding box center [1030, 313] width 127 height 25
type input "8"
type input "80"
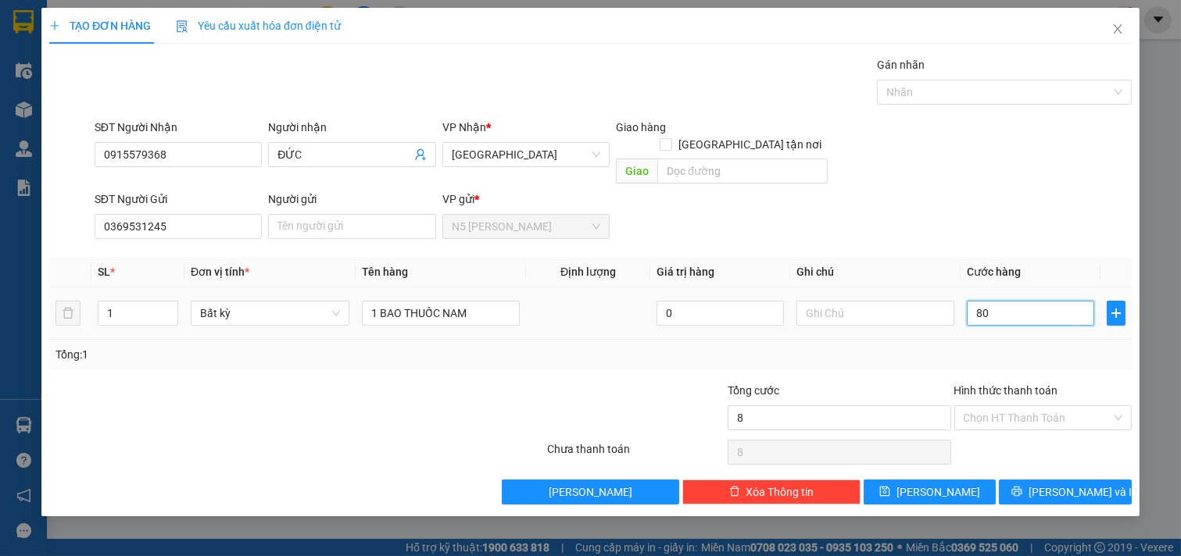
type input "80"
type input "800"
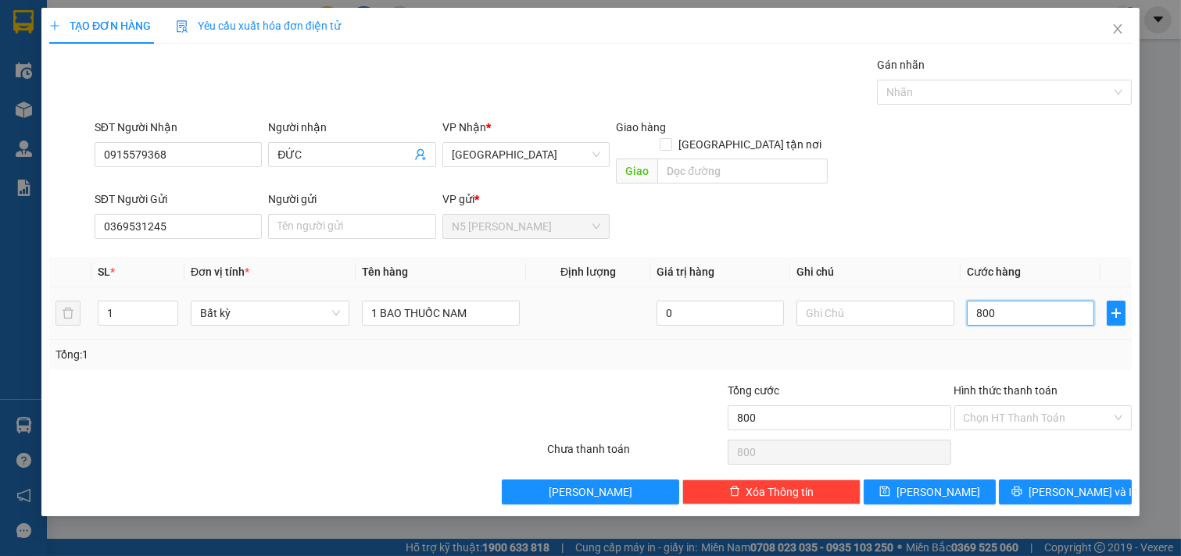
type input "8.000"
type input "80.000"
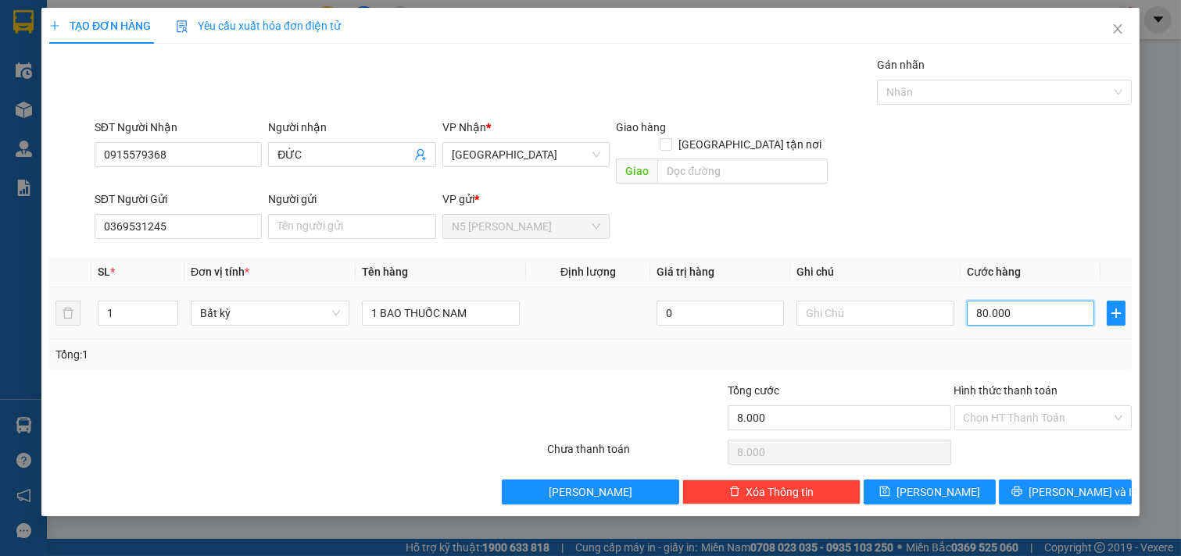
type input "80.000"
type input "800.000"
type input "80.000"
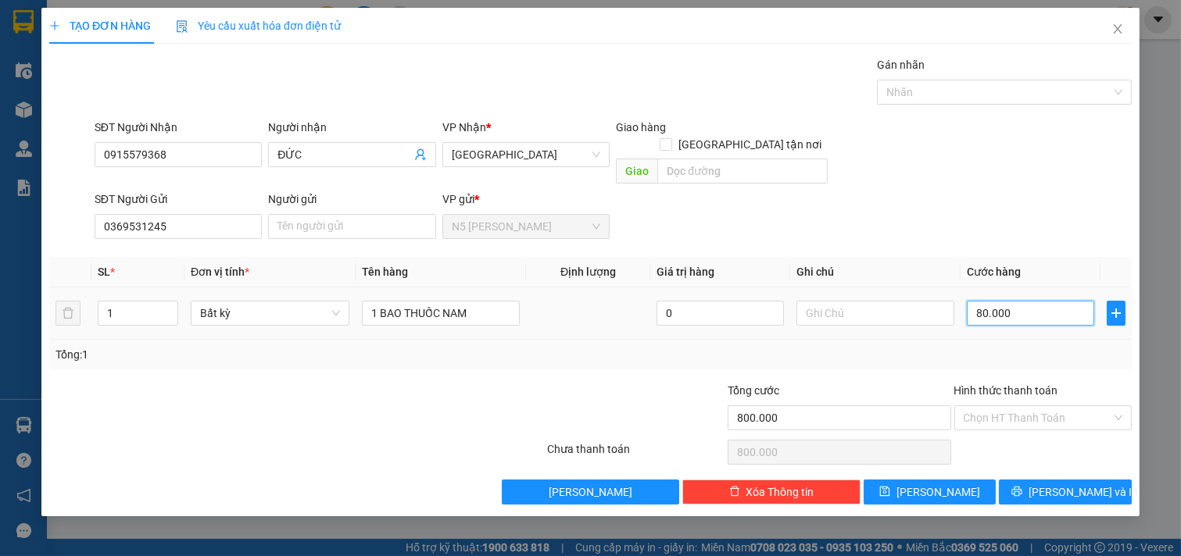
type input "80.000"
click at [1048, 406] on input "Hình thức thanh toán" at bounding box center [1038, 417] width 148 height 23
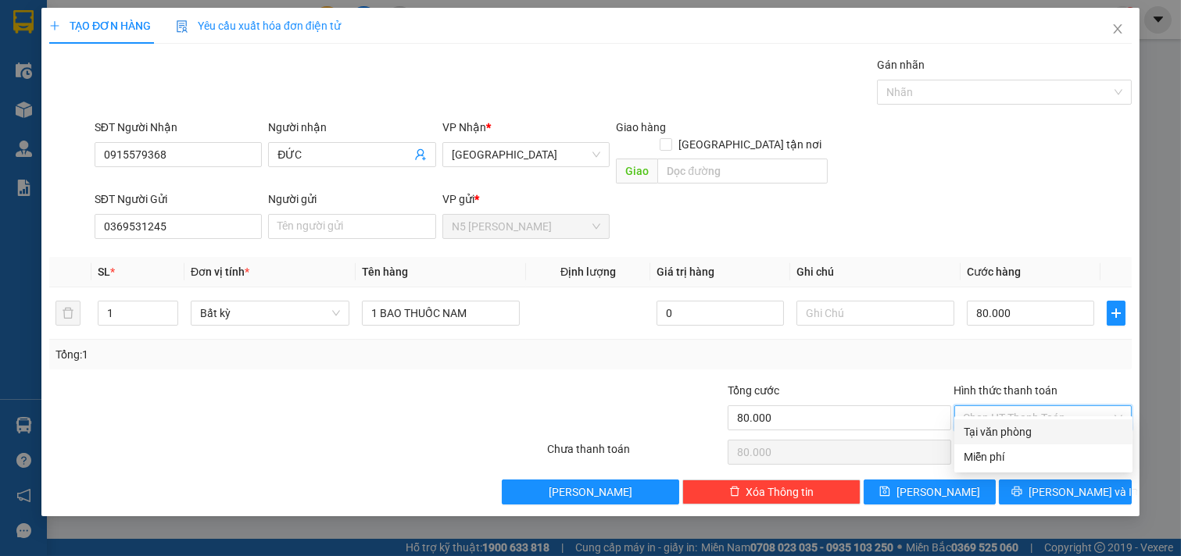
click at [1020, 436] on div "Tại văn phòng" at bounding box center [1043, 432] width 159 height 17
type input "0"
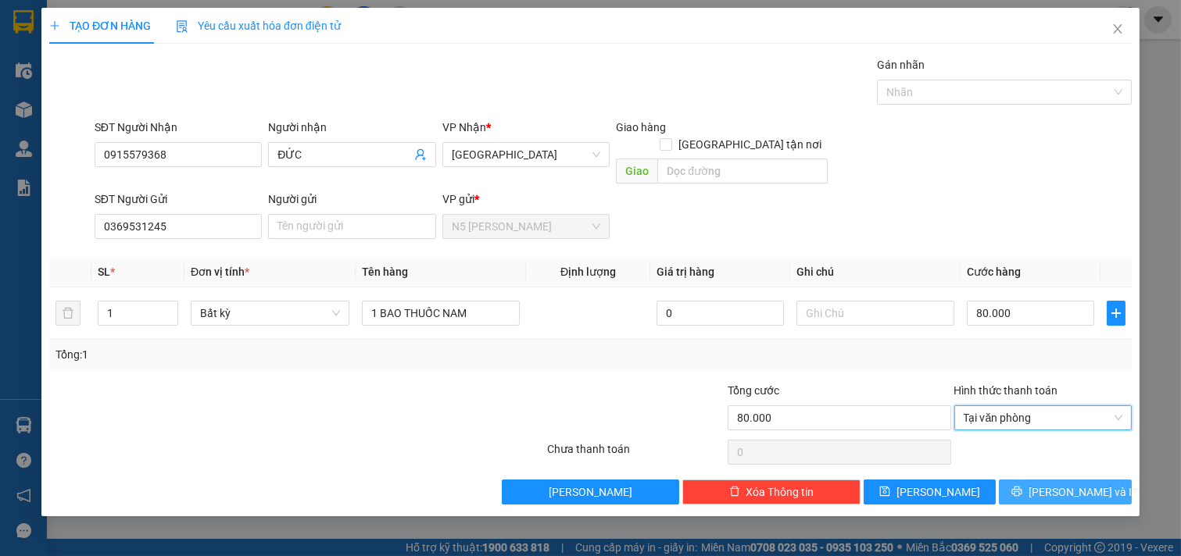
click at [1022, 486] on icon "printer" at bounding box center [1016, 491] width 11 height 11
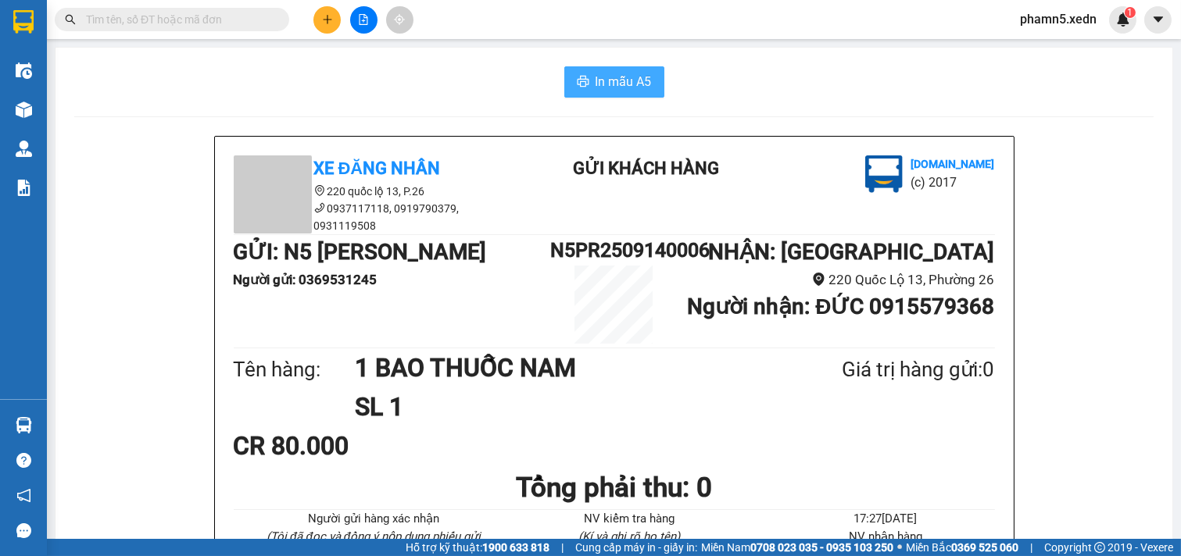
click at [614, 75] on span "In mẫu A5" at bounding box center [624, 82] width 56 height 20
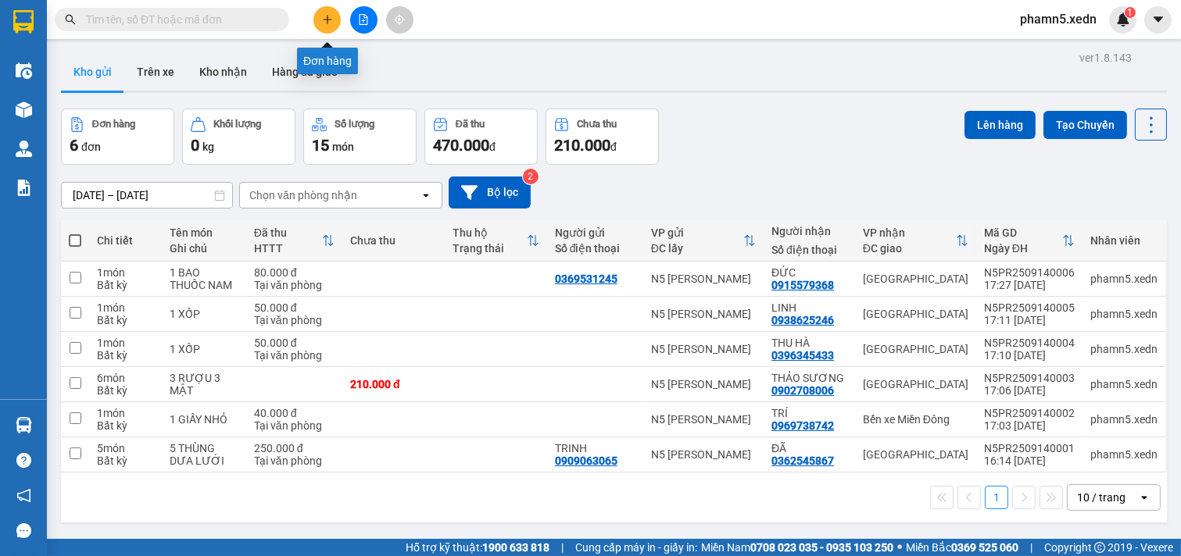
click at [331, 23] on icon "plus" at bounding box center [327, 19] width 11 height 11
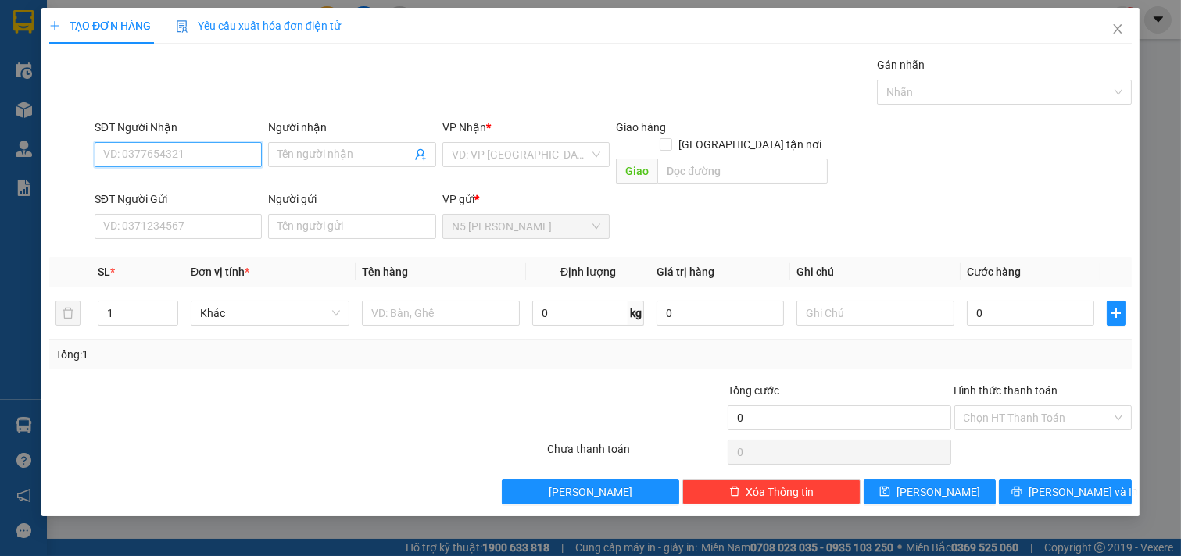
click at [216, 152] on input "SĐT Người Nhận" at bounding box center [179, 154] width 168 height 25
click at [216, 182] on div "0932795319 - [PERSON_NAME]" at bounding box center [181, 185] width 154 height 17
type input "0932795319"
type input "HỒNG TÂM"
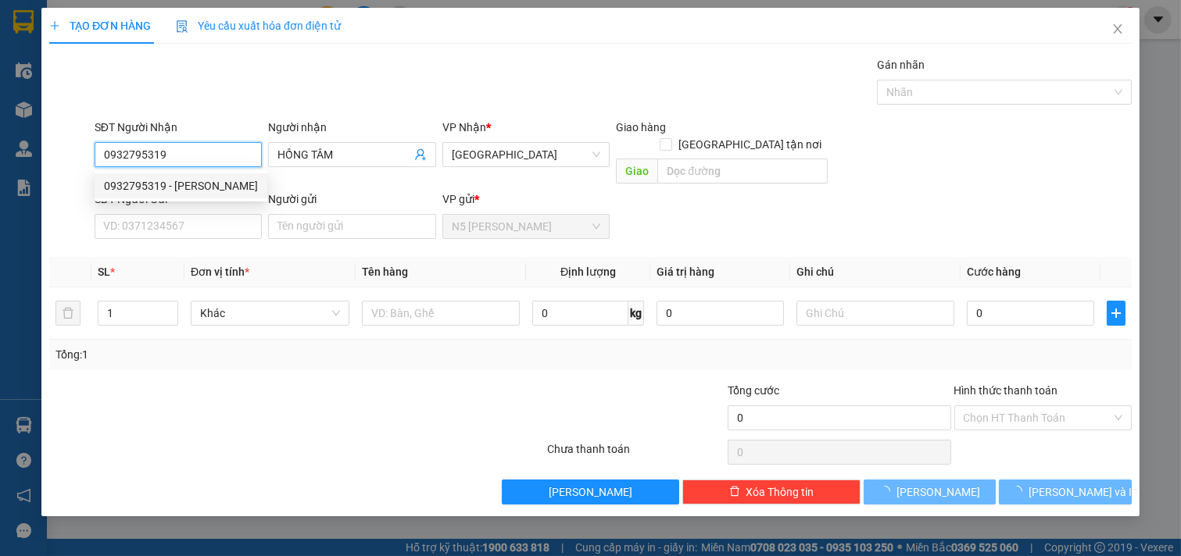
type input "100.000"
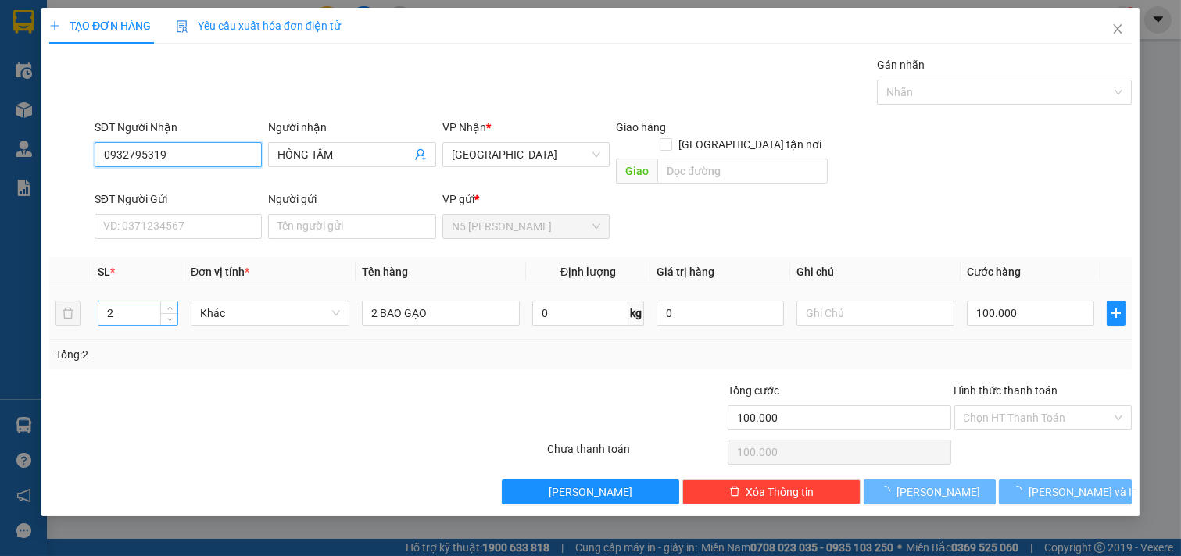
type input "0932795319"
click at [130, 302] on input "2" at bounding box center [137, 313] width 79 height 23
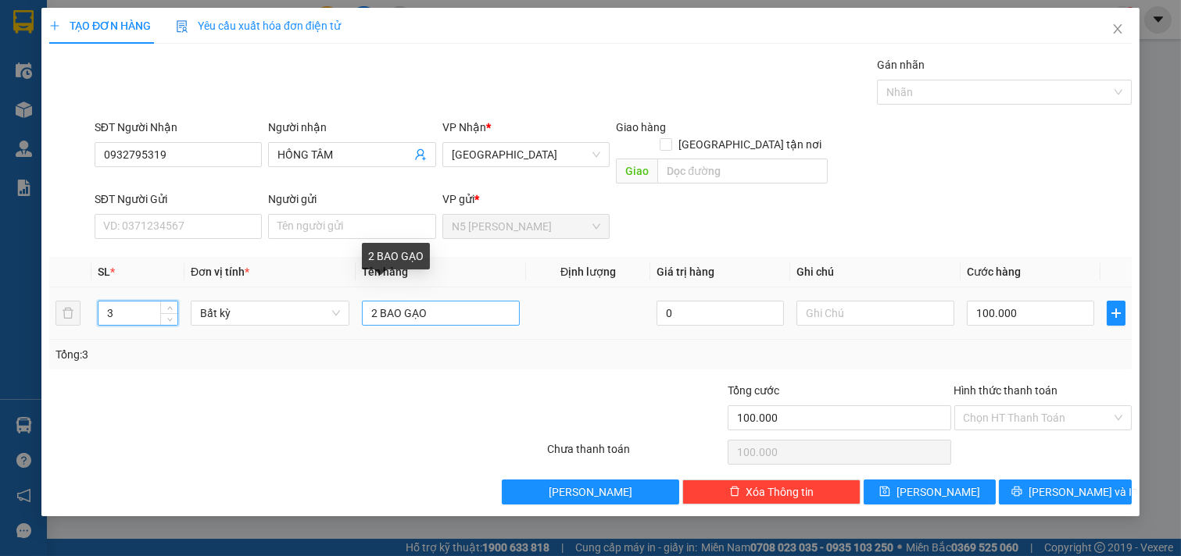
type input "3"
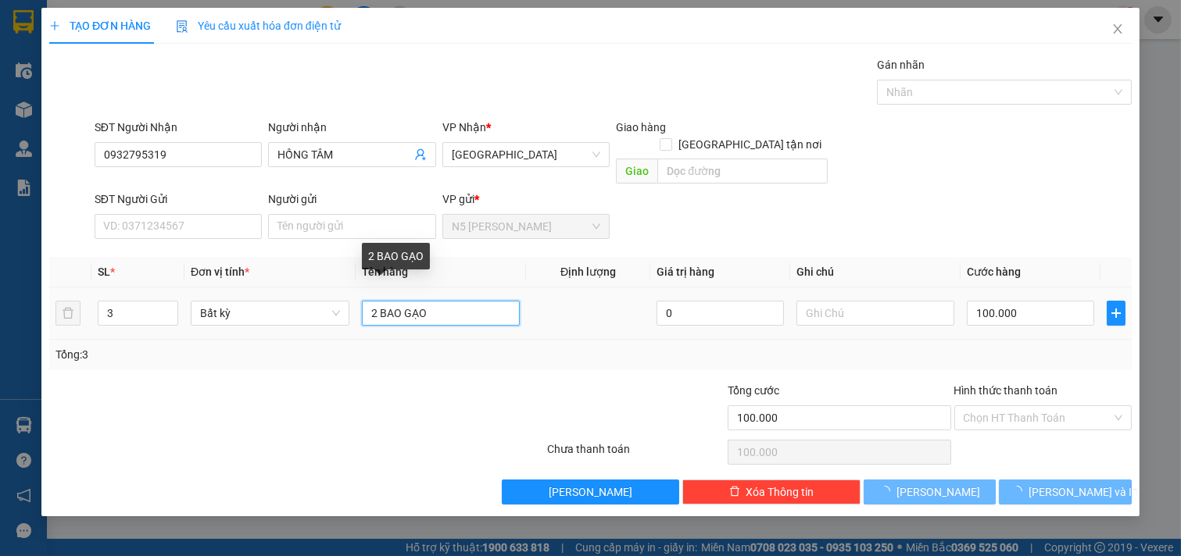
click at [369, 301] on input "2 BAO GẠO" at bounding box center [441, 313] width 159 height 25
type input "3 BAO GẠO"
type input "0"
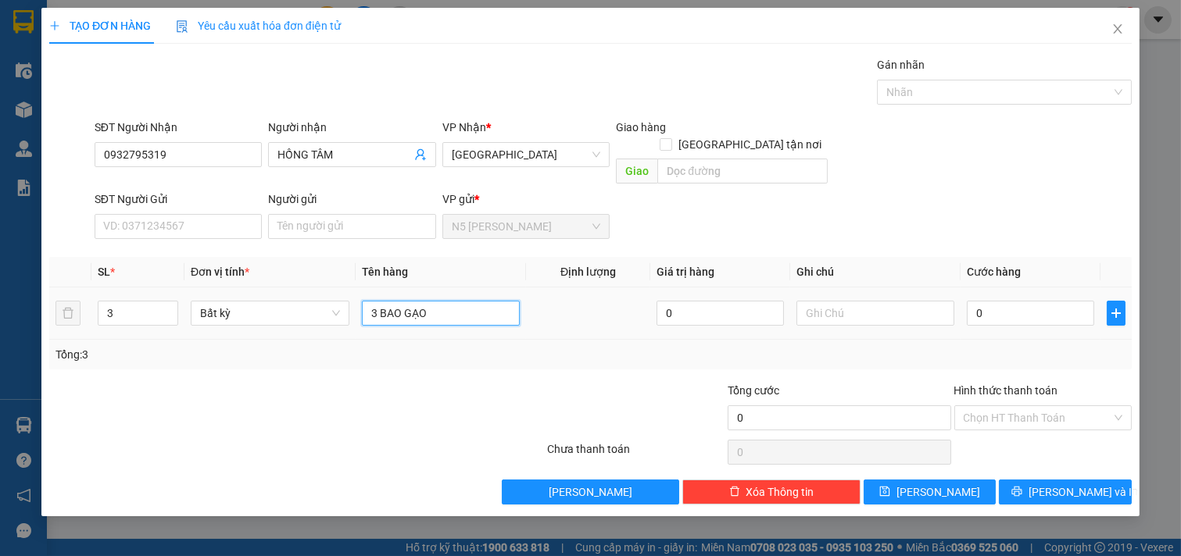
click at [471, 301] on input "3 BAO GẠO" at bounding box center [441, 313] width 159 height 25
type input "3 THÙNG XỐP"
click at [1037, 301] on input "0" at bounding box center [1030, 313] width 127 height 25
type input "1"
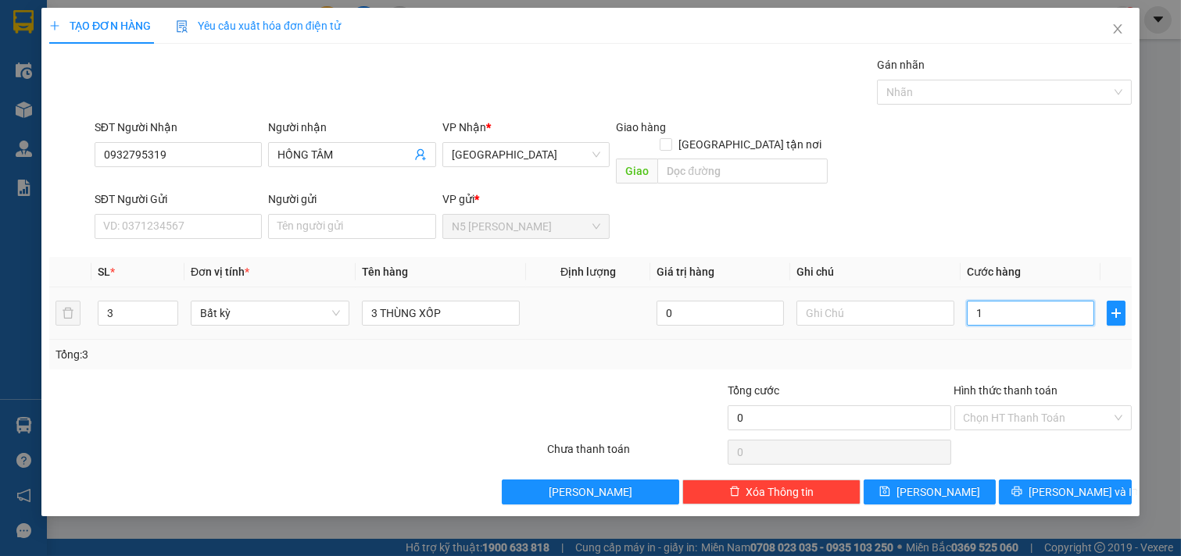
type input "1"
type input "16"
type input "160"
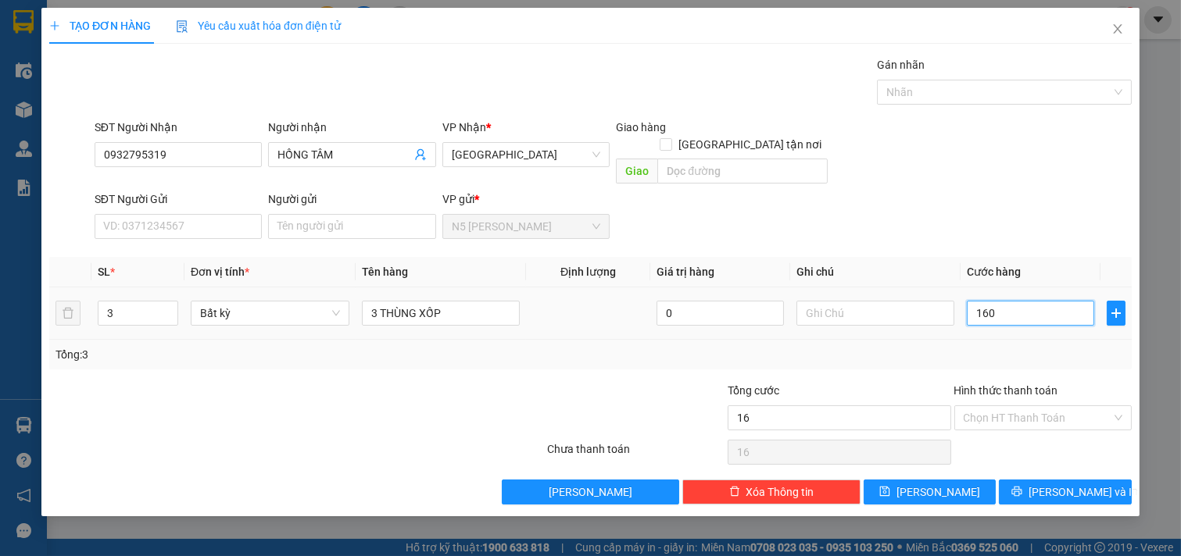
type input "160"
type input "1.600"
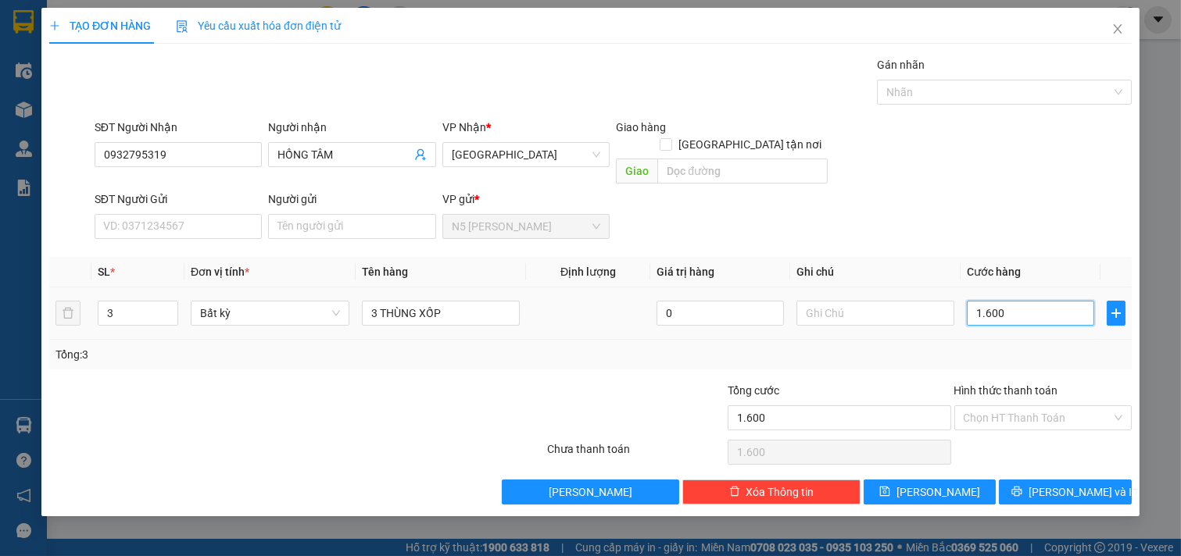
type input "16.000"
type input "160.000"
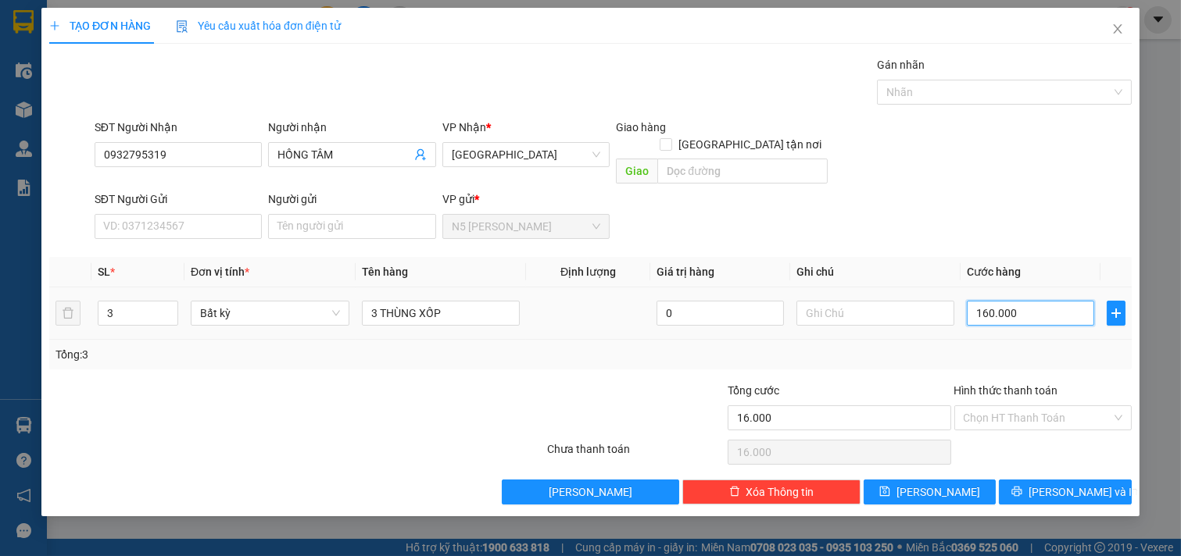
type input "160.000"
click at [1068, 406] on input "Hình thức thanh toán" at bounding box center [1038, 417] width 148 height 23
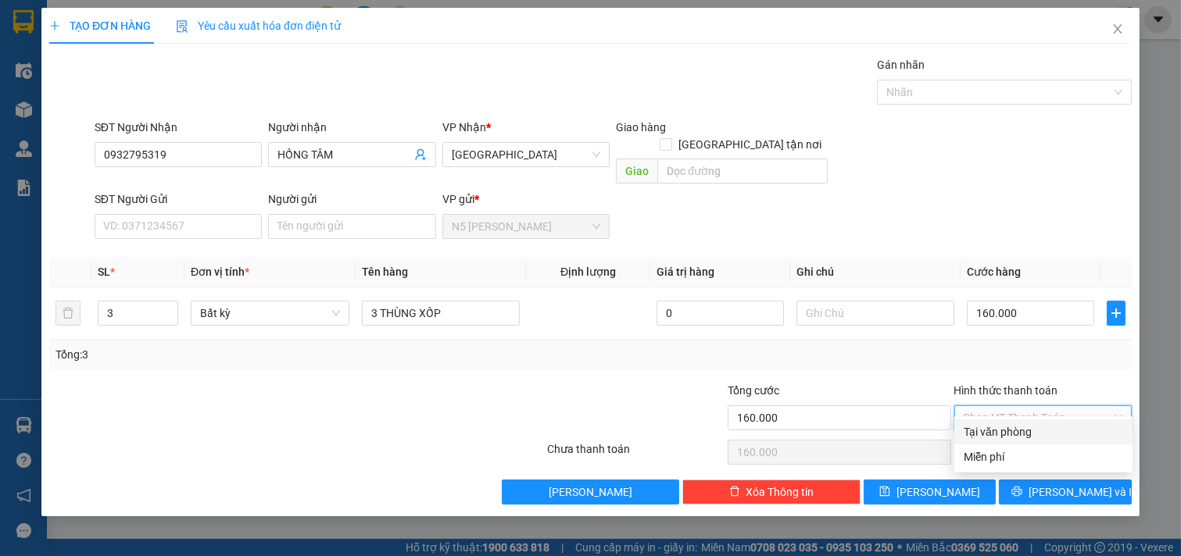
click at [1049, 428] on div "Tại văn phòng" at bounding box center [1043, 432] width 159 height 17
type input "0"
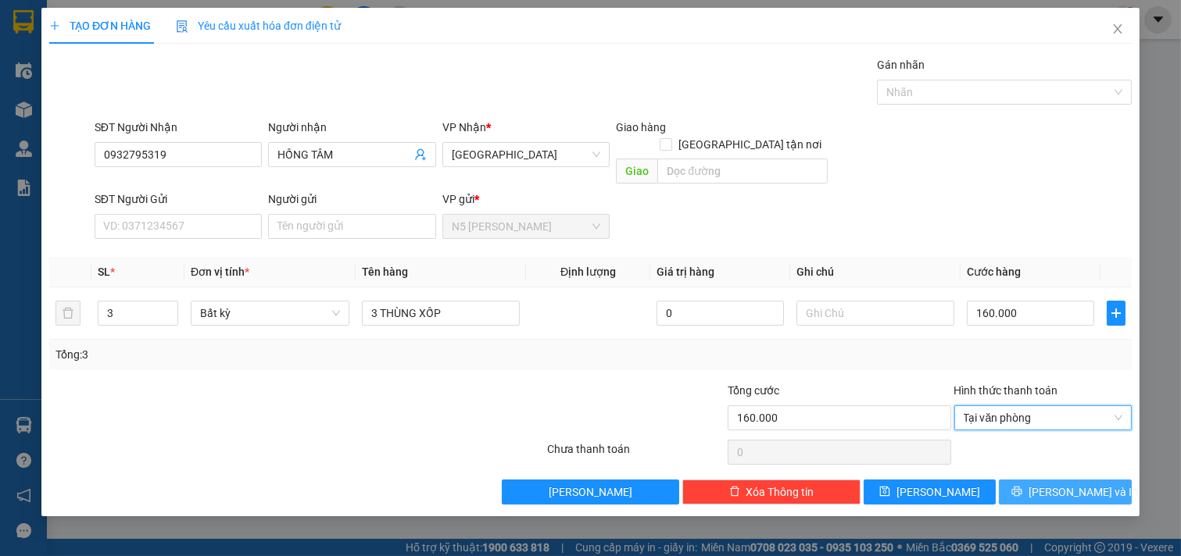
click at [1050, 480] on button "[PERSON_NAME] và In" at bounding box center [1065, 492] width 133 height 25
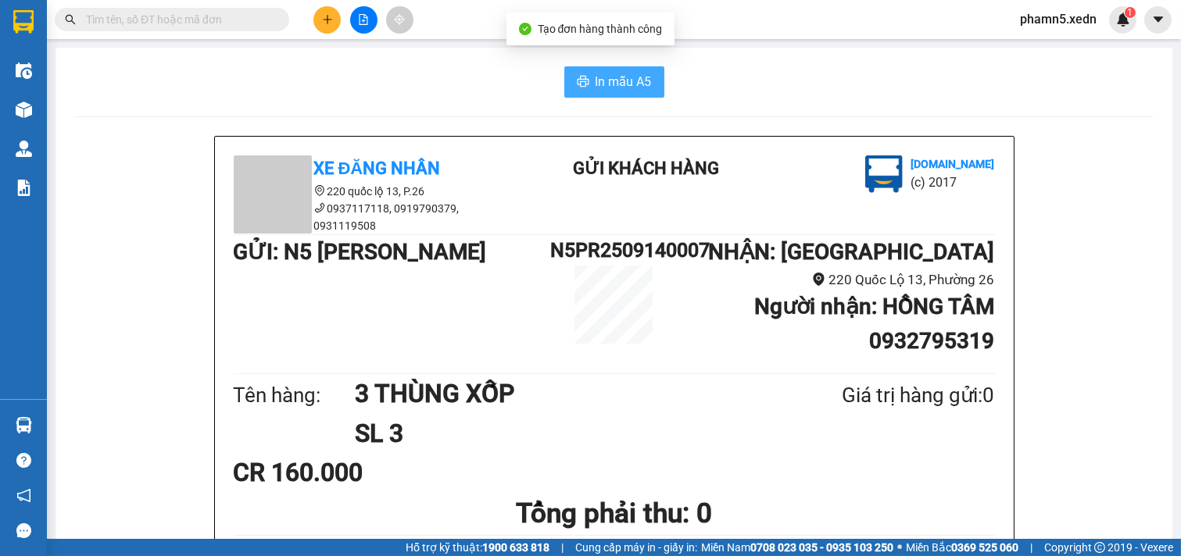
click at [623, 88] on span "In mẫu A5" at bounding box center [624, 82] width 56 height 20
